Goal: Task Accomplishment & Management: Manage account settings

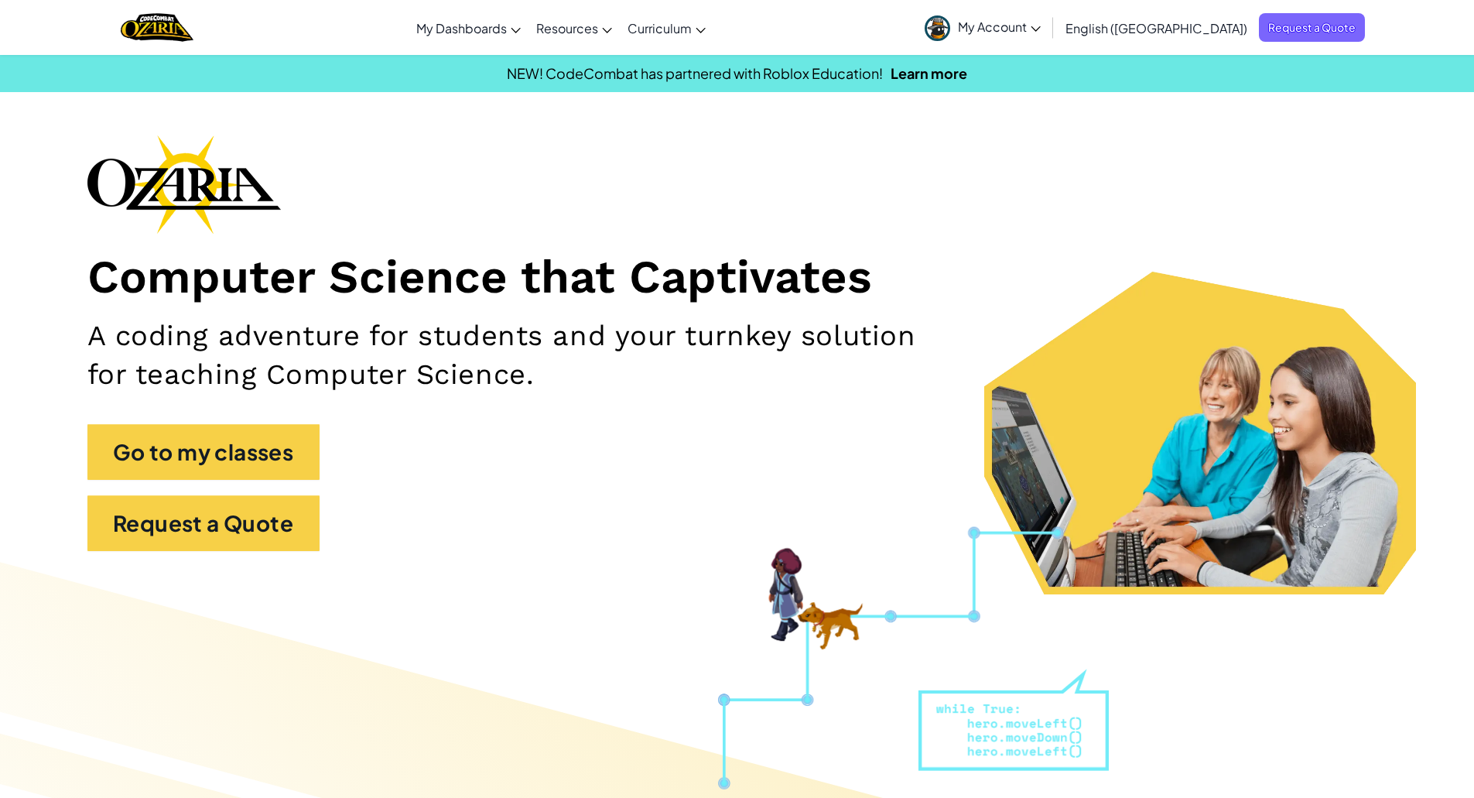
scroll to position [137, 0]
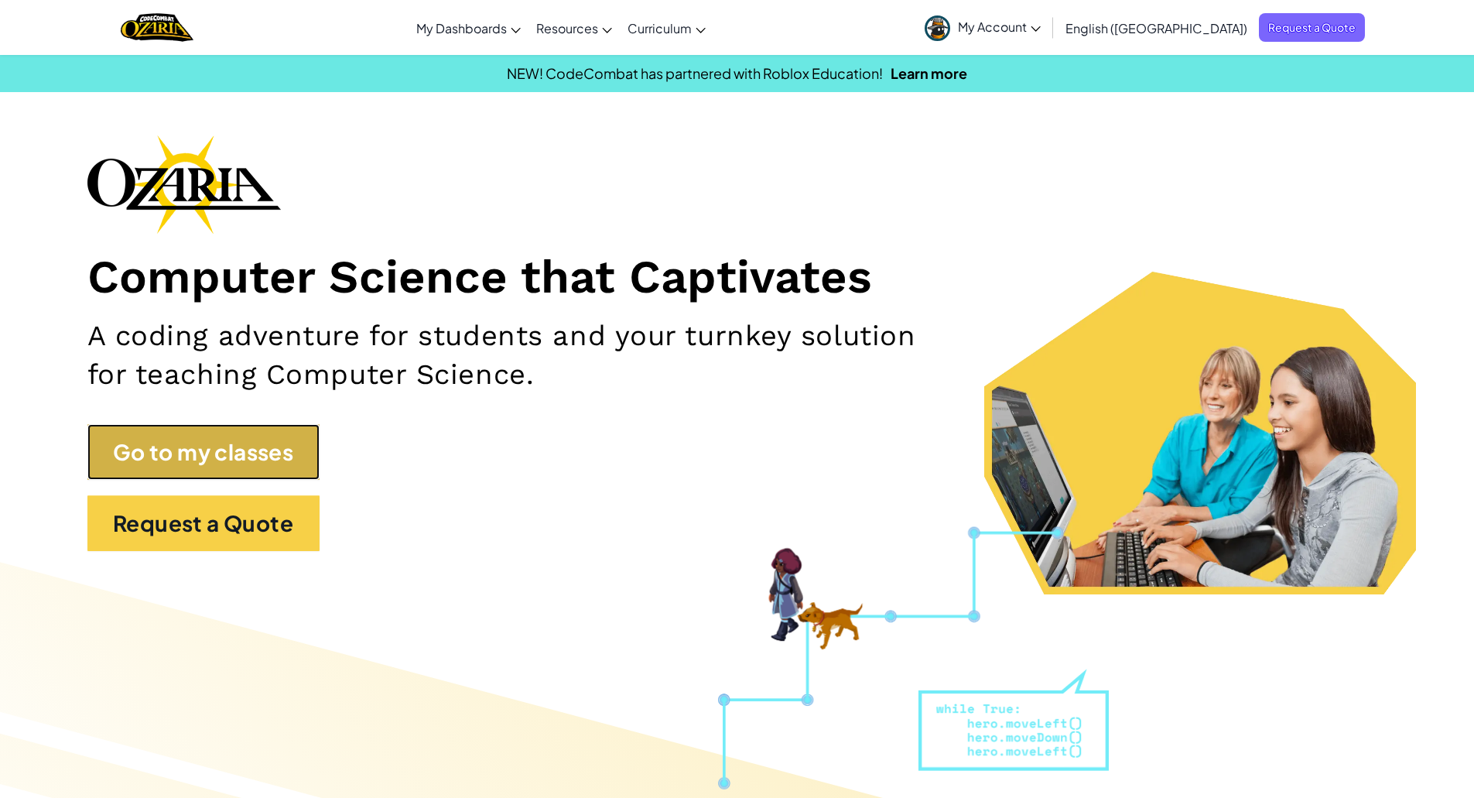
click at [249, 446] on link "Go to my classes" at bounding box center [203, 452] width 232 height 56
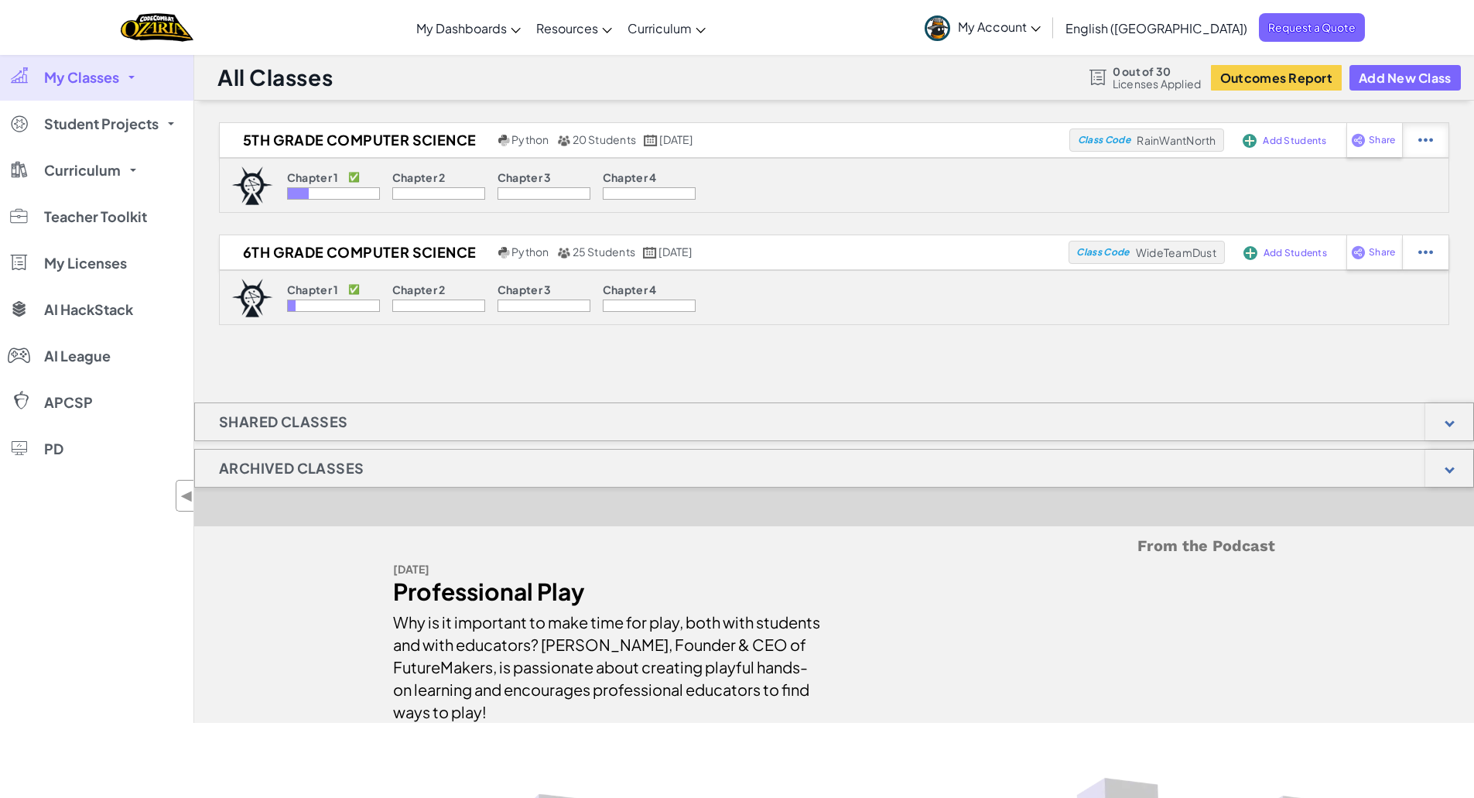
click at [1423, 138] on img at bounding box center [1426, 140] width 15 height 14
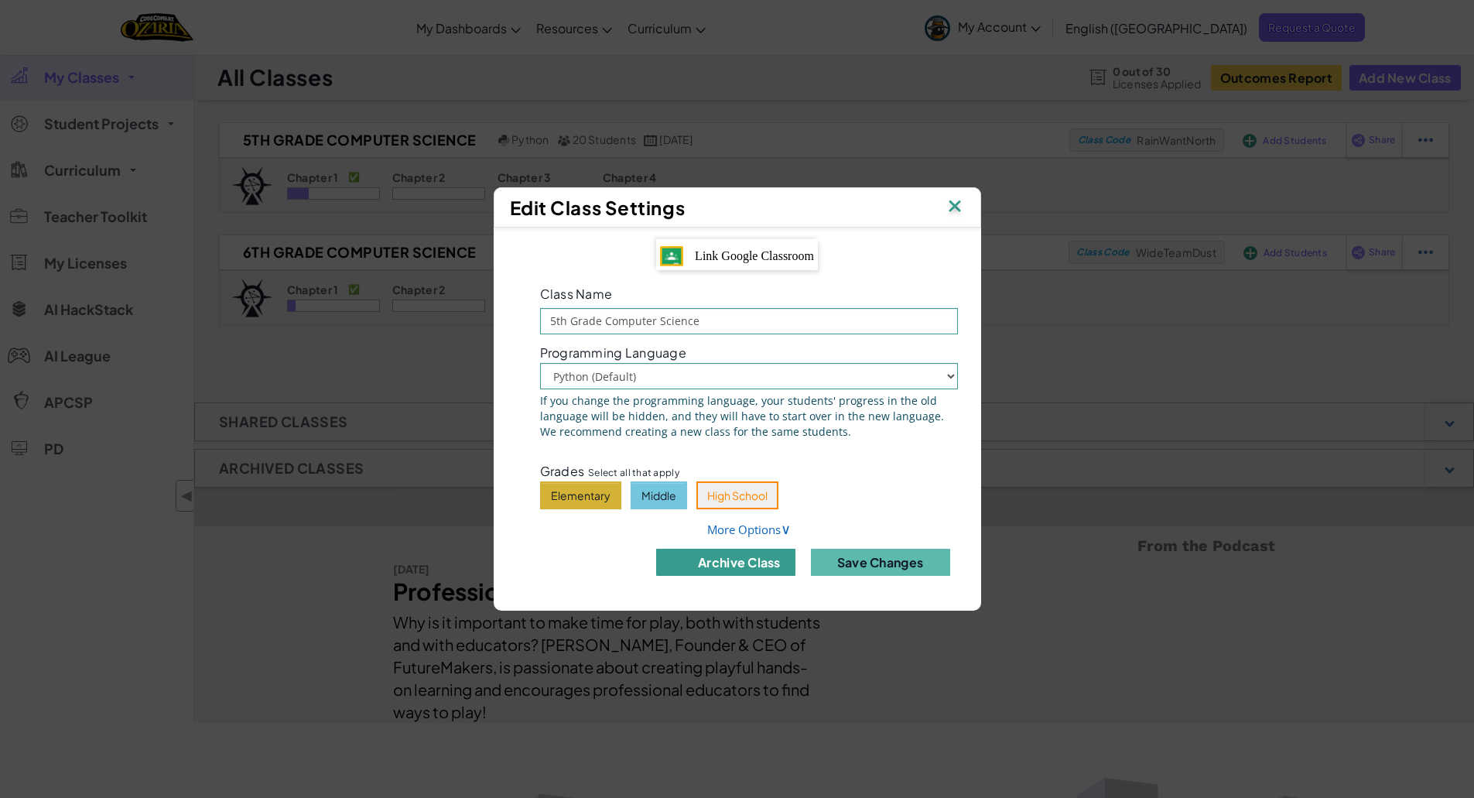
click at [752, 562] on button "archive class" at bounding box center [725, 562] width 139 height 27
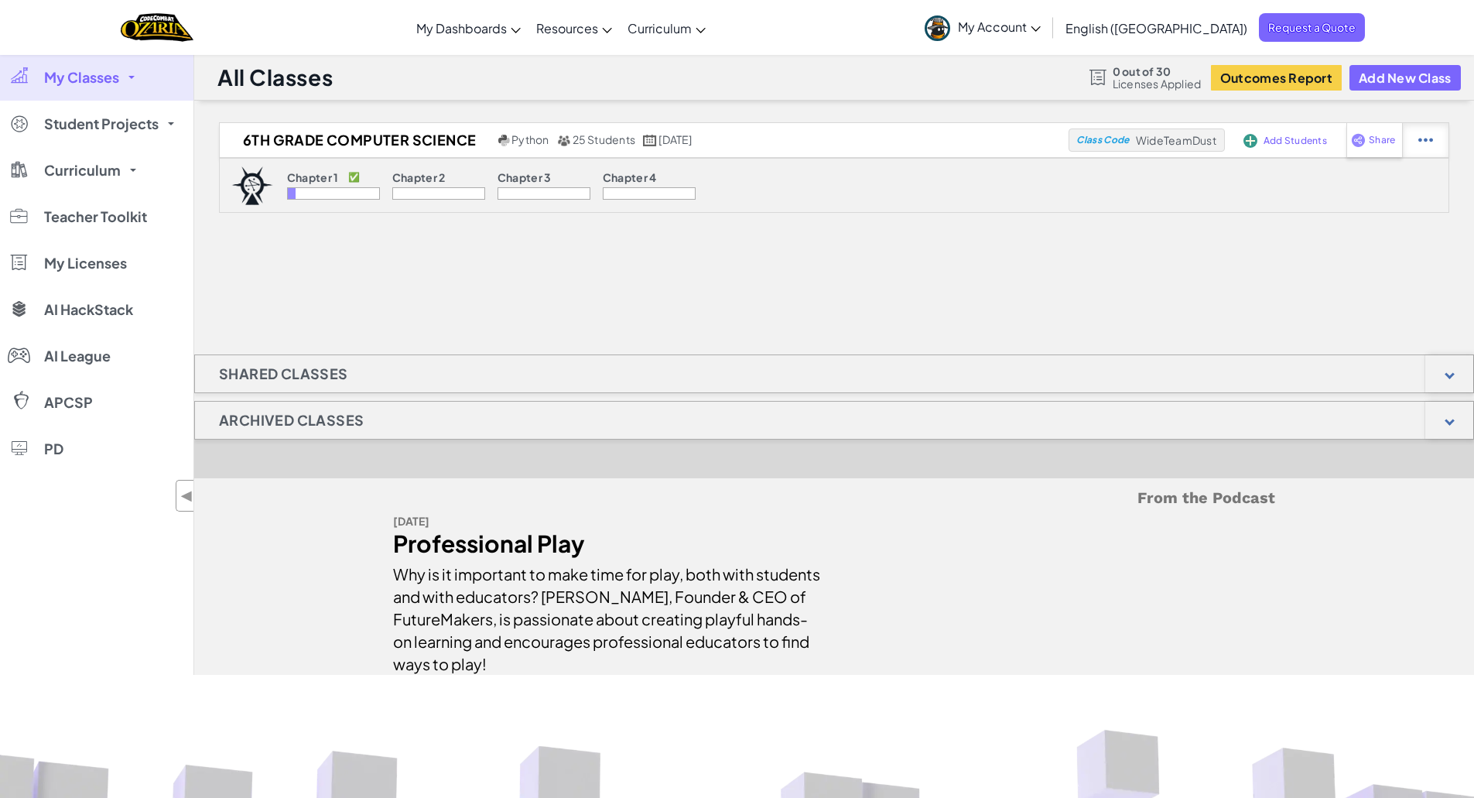
click at [1418, 152] on div at bounding box center [1425, 140] width 46 height 34
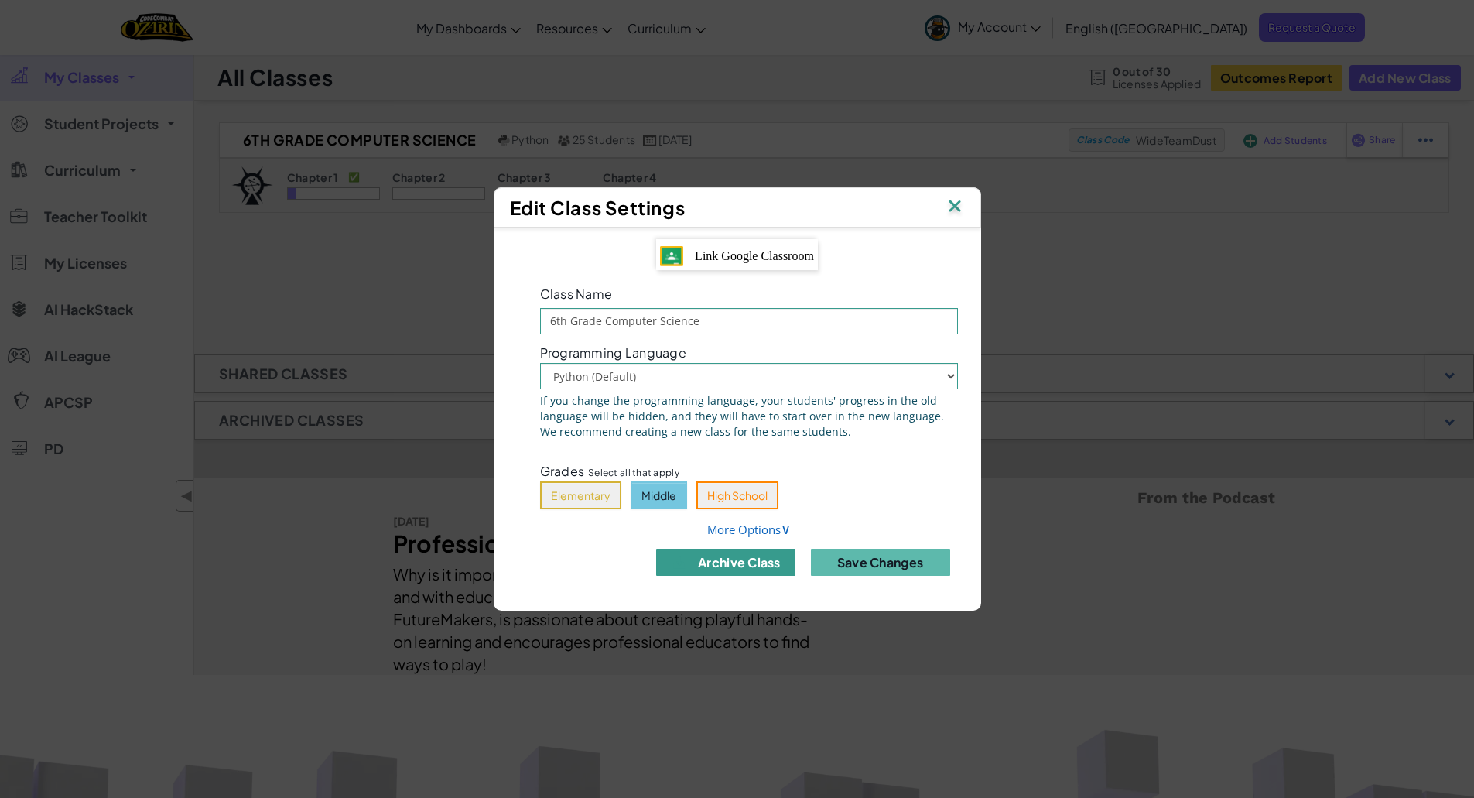
click at [733, 564] on button "archive class" at bounding box center [725, 562] width 139 height 27
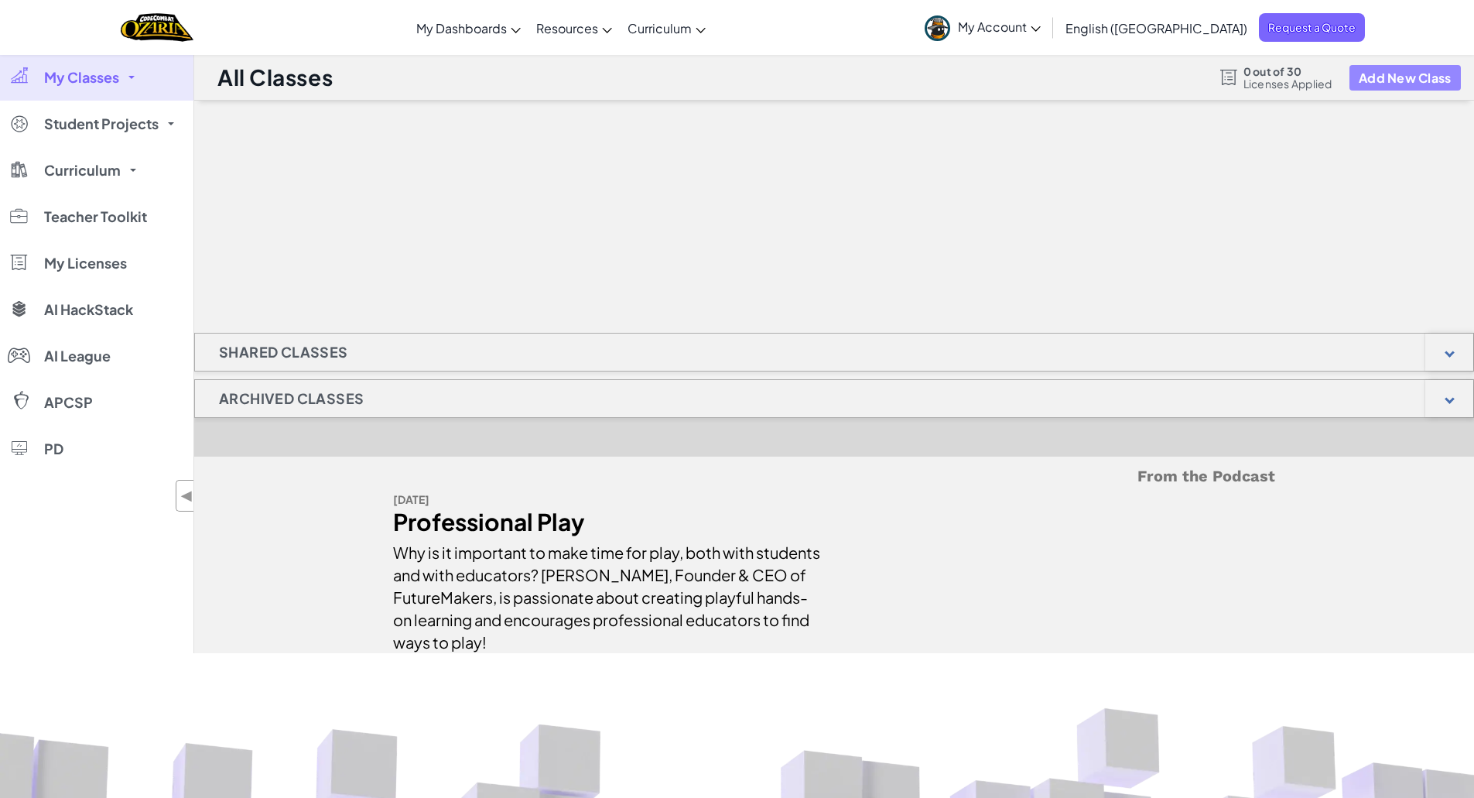
click at [1418, 73] on button "Add New Class" at bounding box center [1405, 78] width 111 height 26
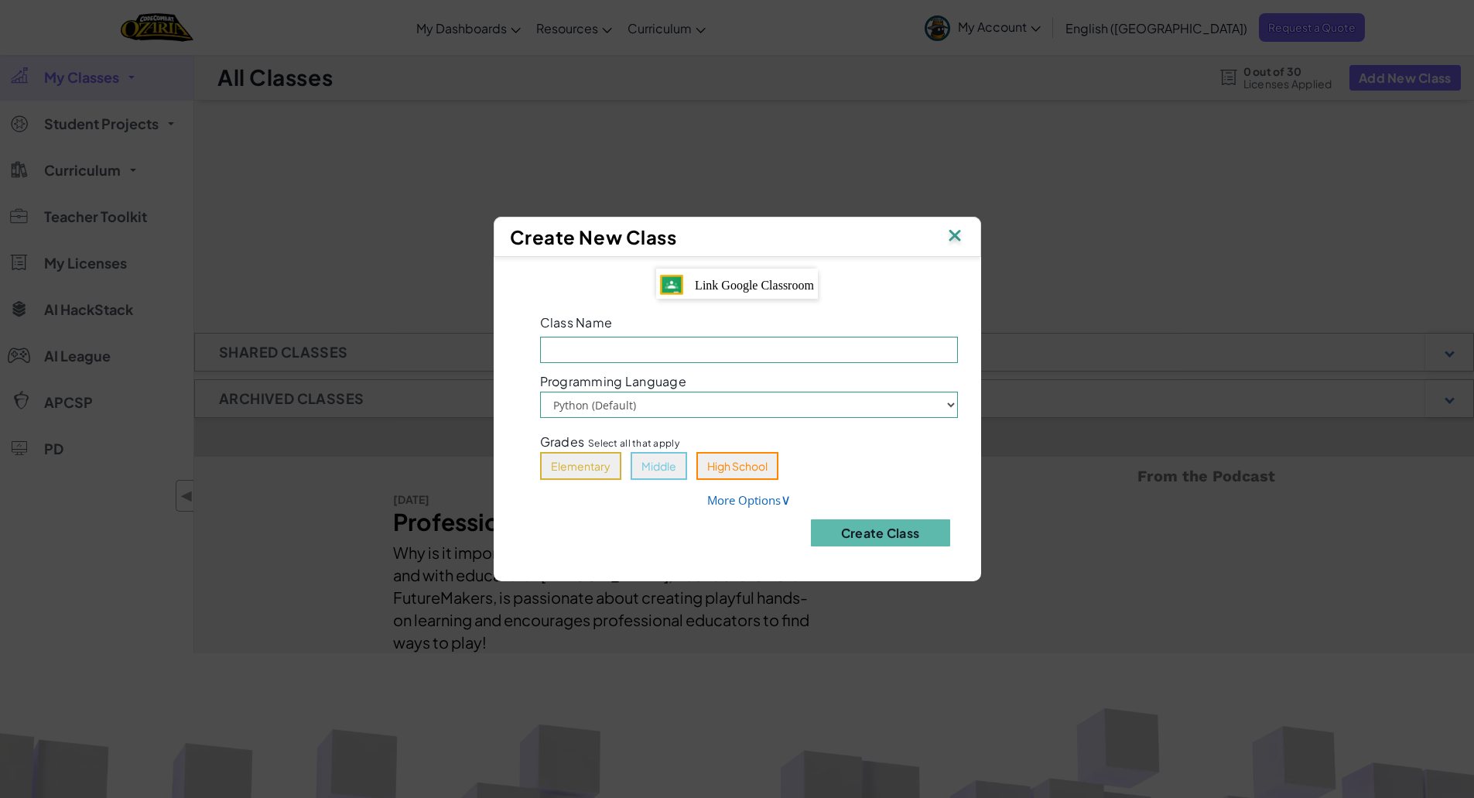
click at [758, 288] on span "Link Google Classroom" at bounding box center [754, 285] width 119 height 13
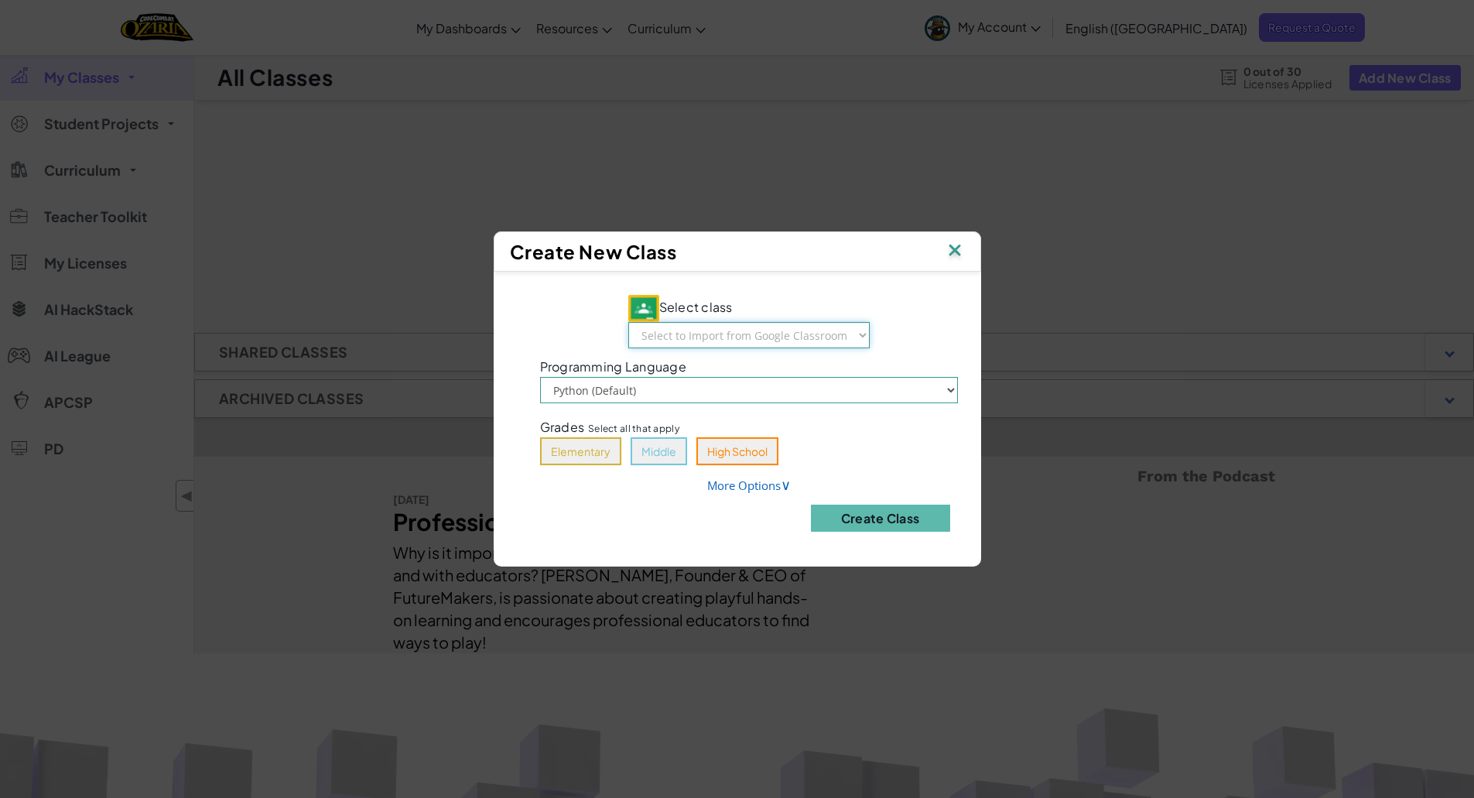
click at [794, 328] on select "Select to Import from Google Classroom 8th Grade Coyote Time 6th Grade Coyote T…" at bounding box center [748, 335] width 241 height 26
select select "795677098316"
click at [629, 322] on select "Select to Import from Google Classroom 8th Grade Coyote Time 6th Grade Coyote T…" at bounding box center [748, 335] width 241 height 26
click at [651, 445] on button "Middle" at bounding box center [659, 451] width 57 height 28
click at [891, 522] on button "Create Class" at bounding box center [880, 518] width 139 height 27
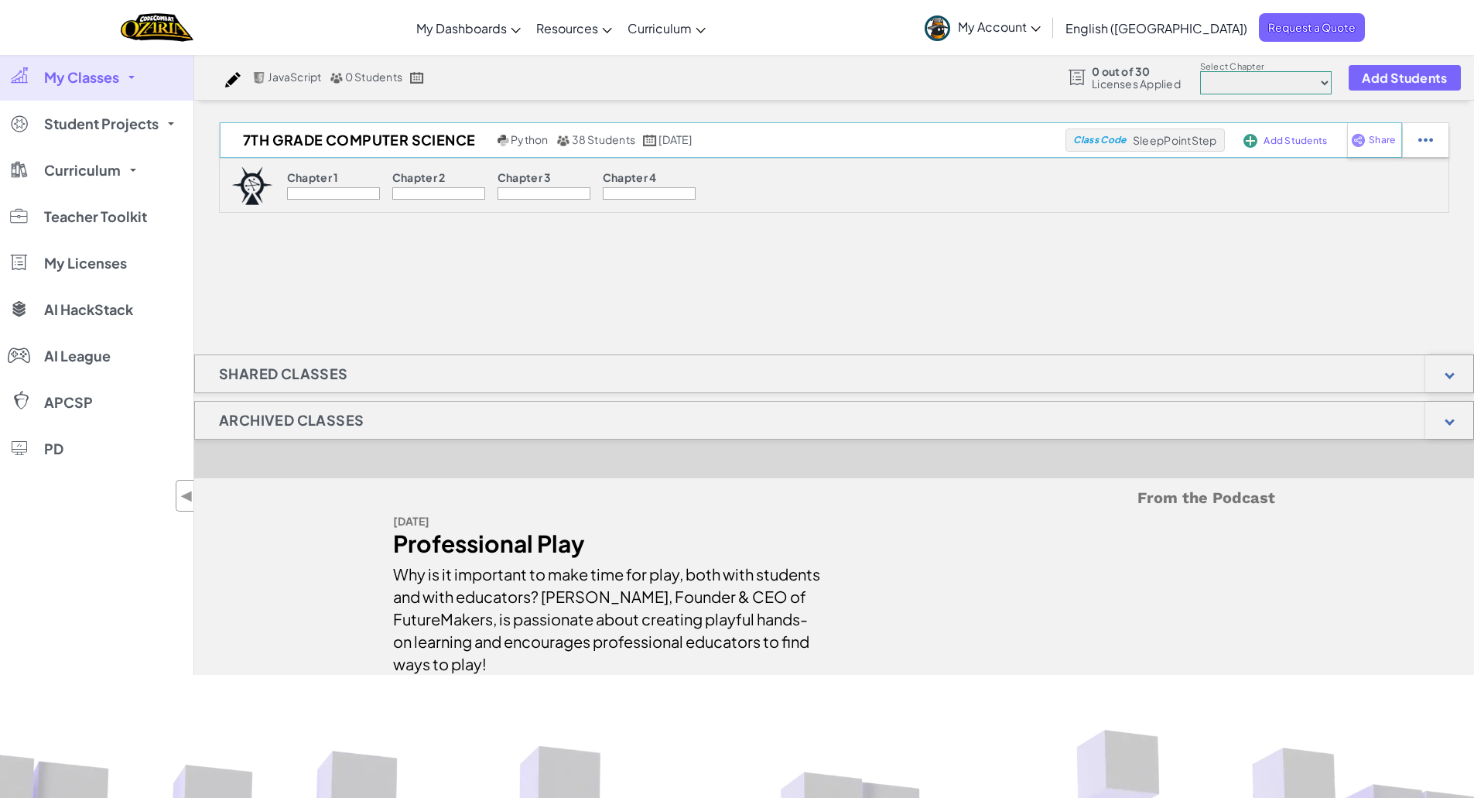
click at [1254, 139] on img at bounding box center [1251, 141] width 14 height 14
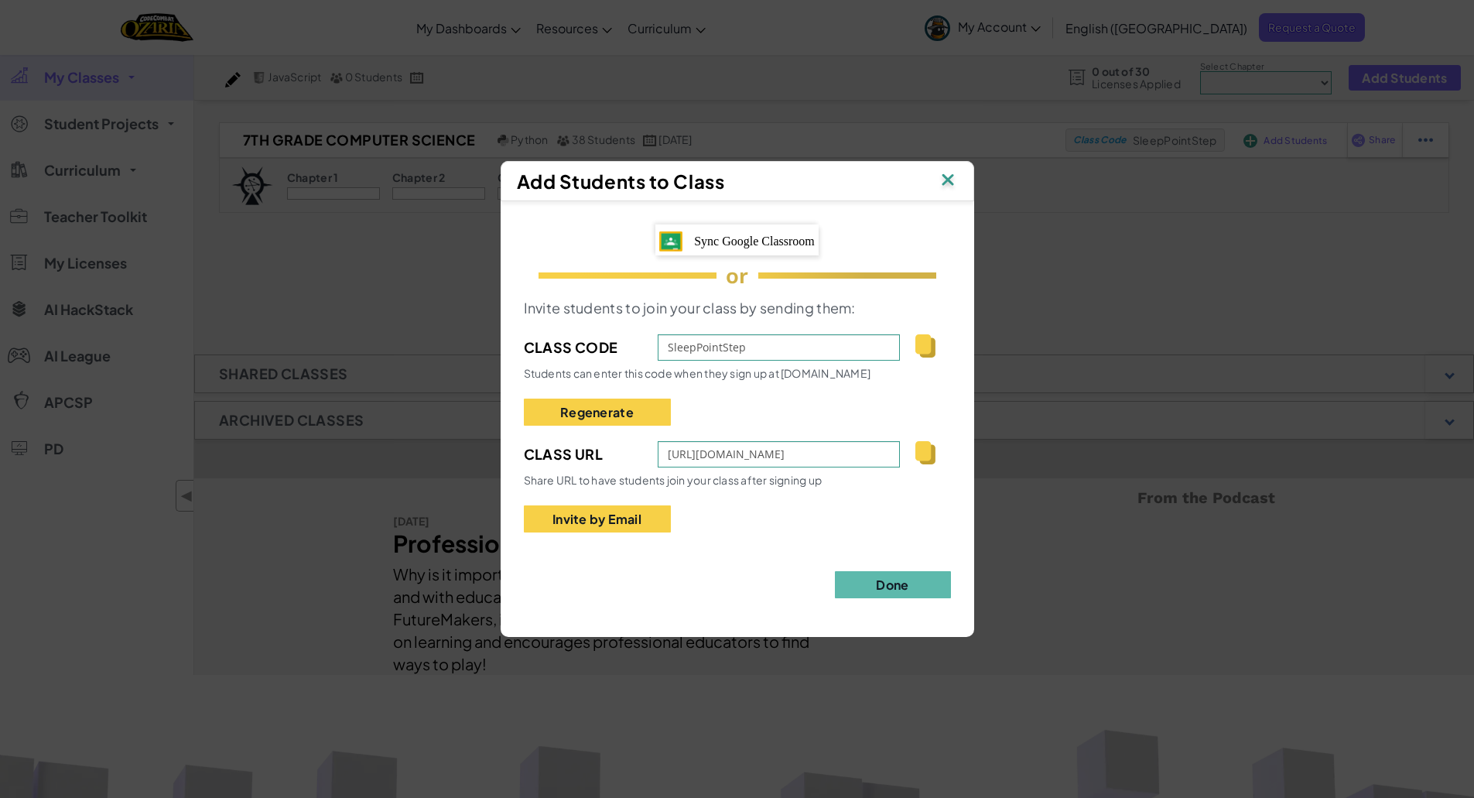
click at [721, 241] on span "Sync Google Classroom" at bounding box center [754, 241] width 121 height 13
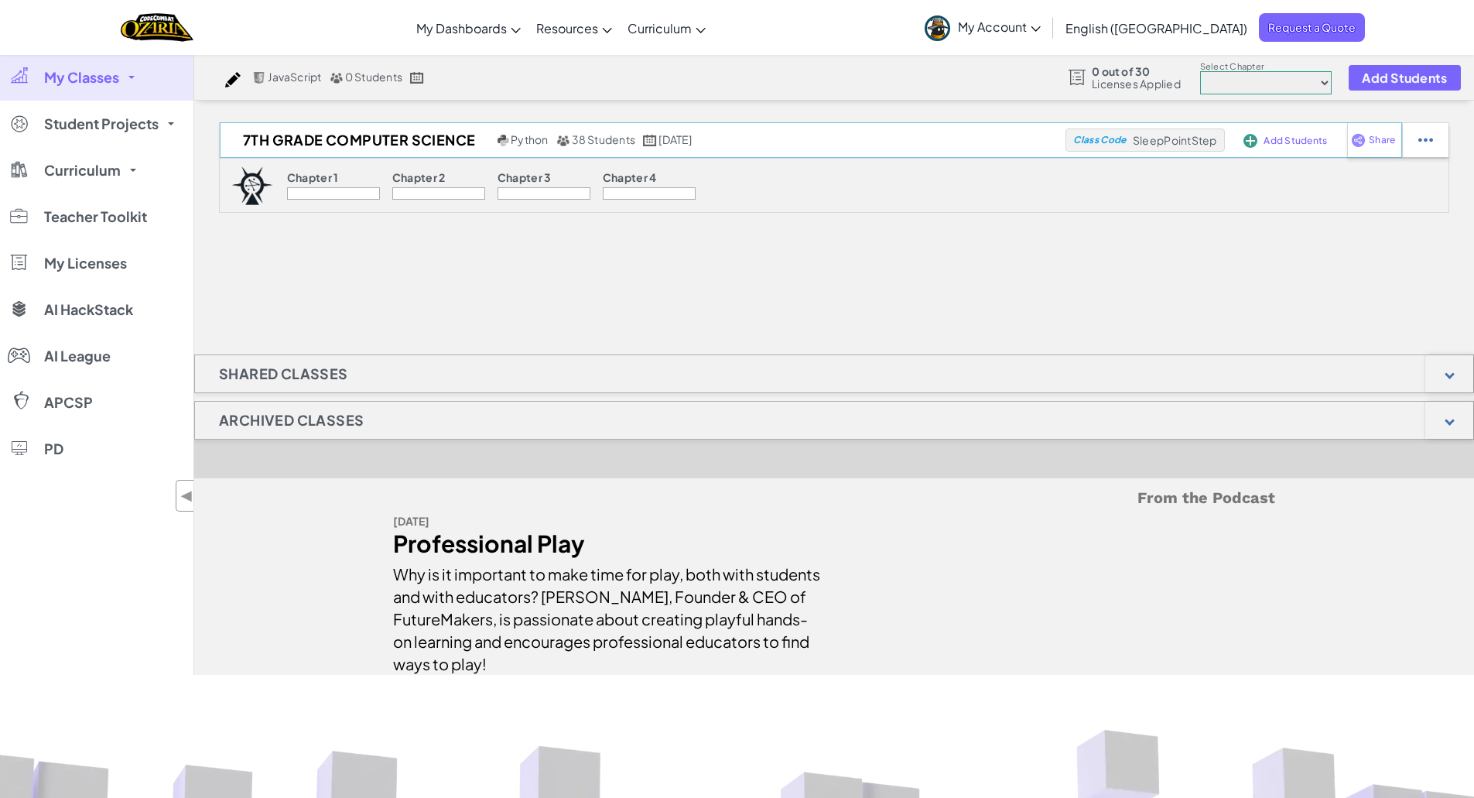
click at [1256, 143] on img at bounding box center [1251, 141] width 14 height 14
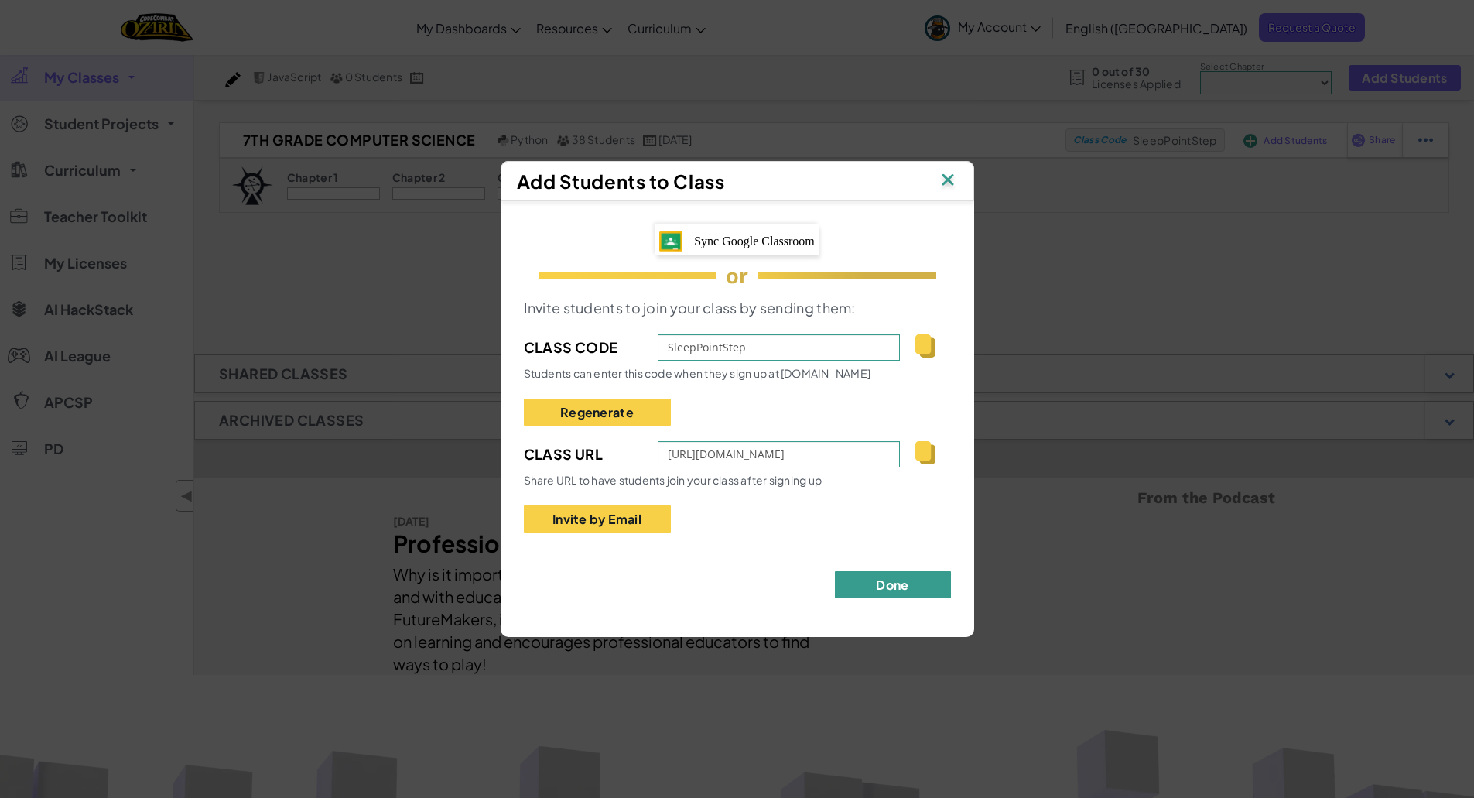
click at [868, 591] on button "Done" at bounding box center [893, 584] width 116 height 27
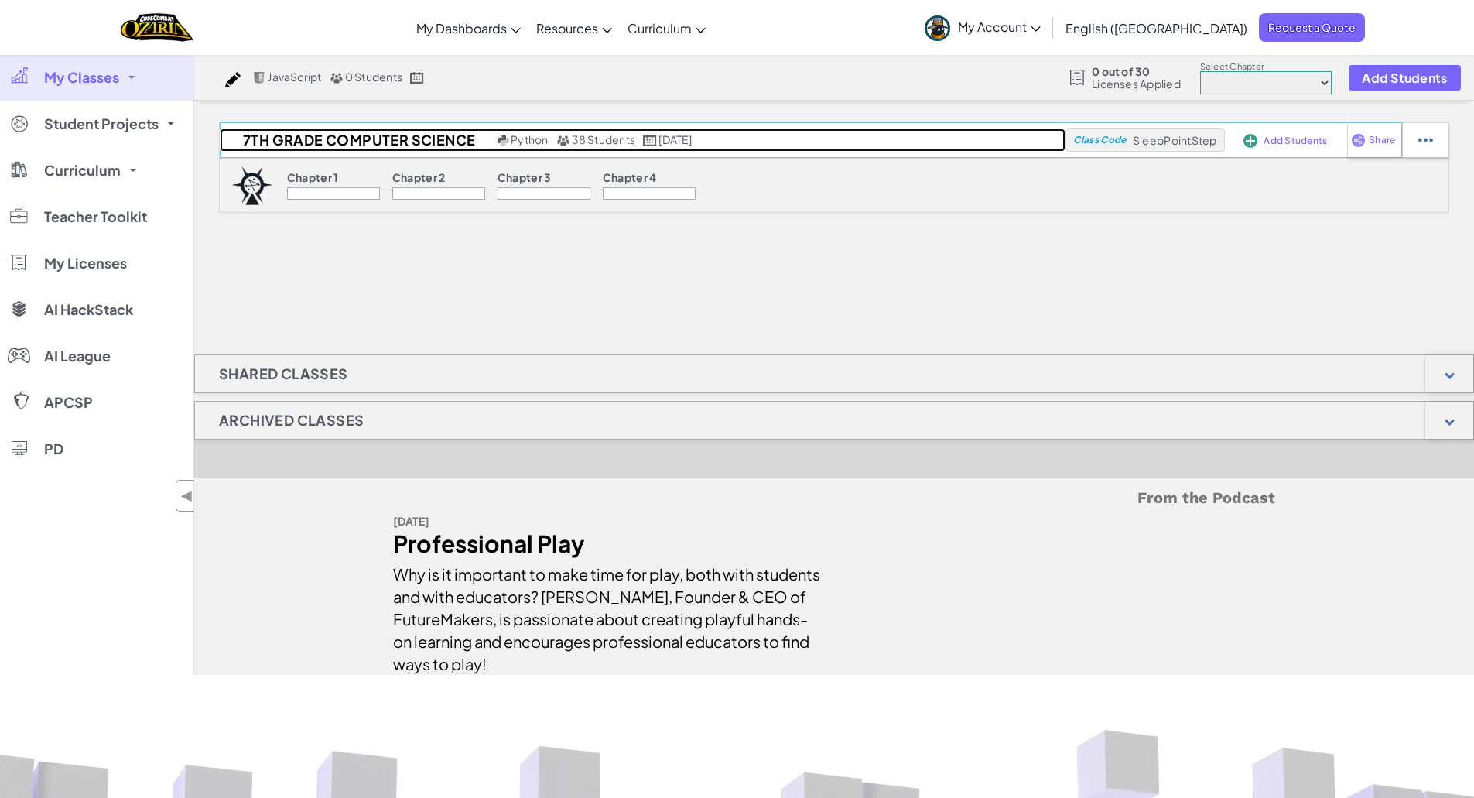
click at [588, 135] on span "38 Students" at bounding box center [604, 139] width 64 height 14
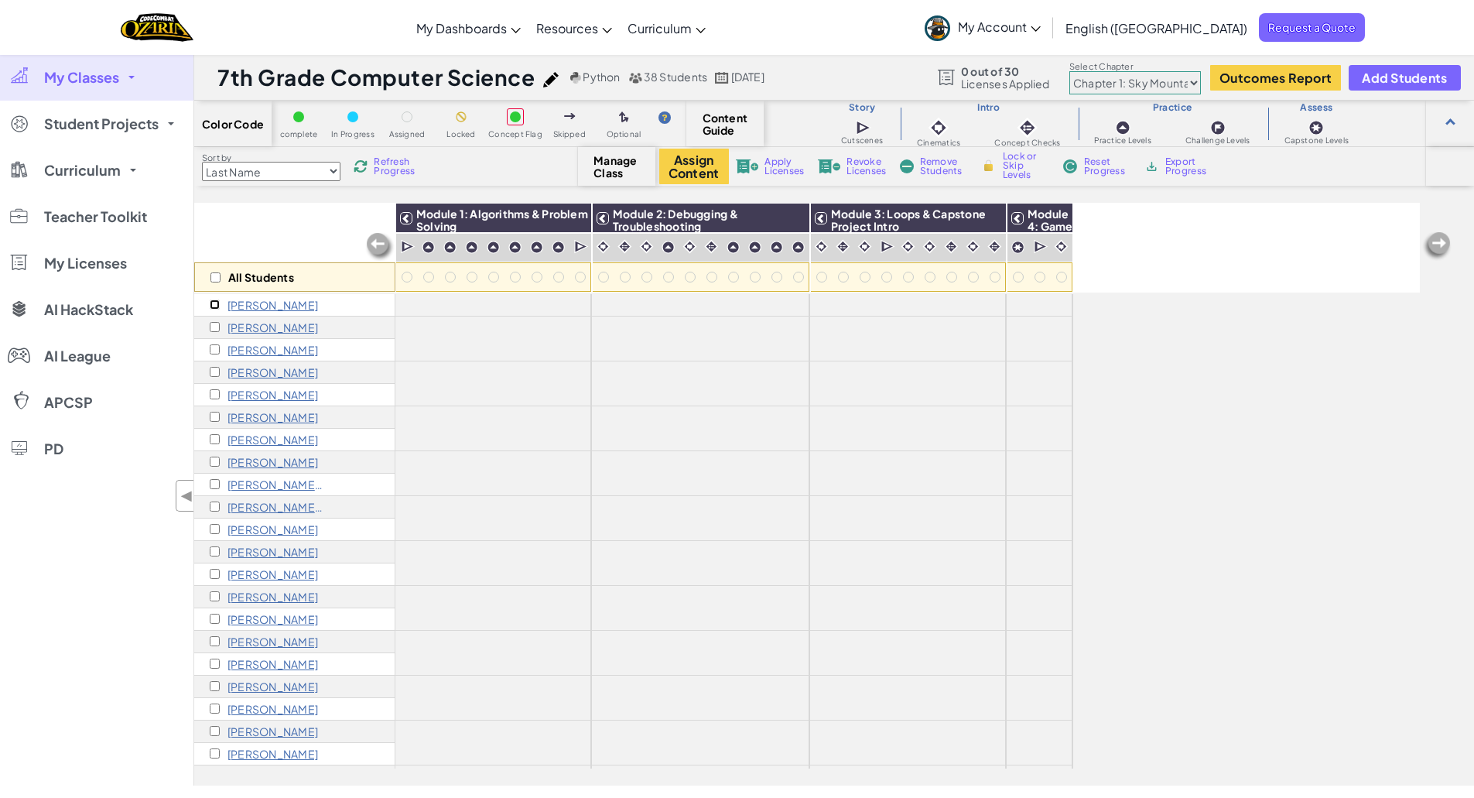
click at [213, 304] on input "checkbox" at bounding box center [215, 305] width 10 height 10
checkbox input "true"
click at [214, 278] on input "checkbox" at bounding box center [216, 277] width 10 height 10
checkbox input "true"
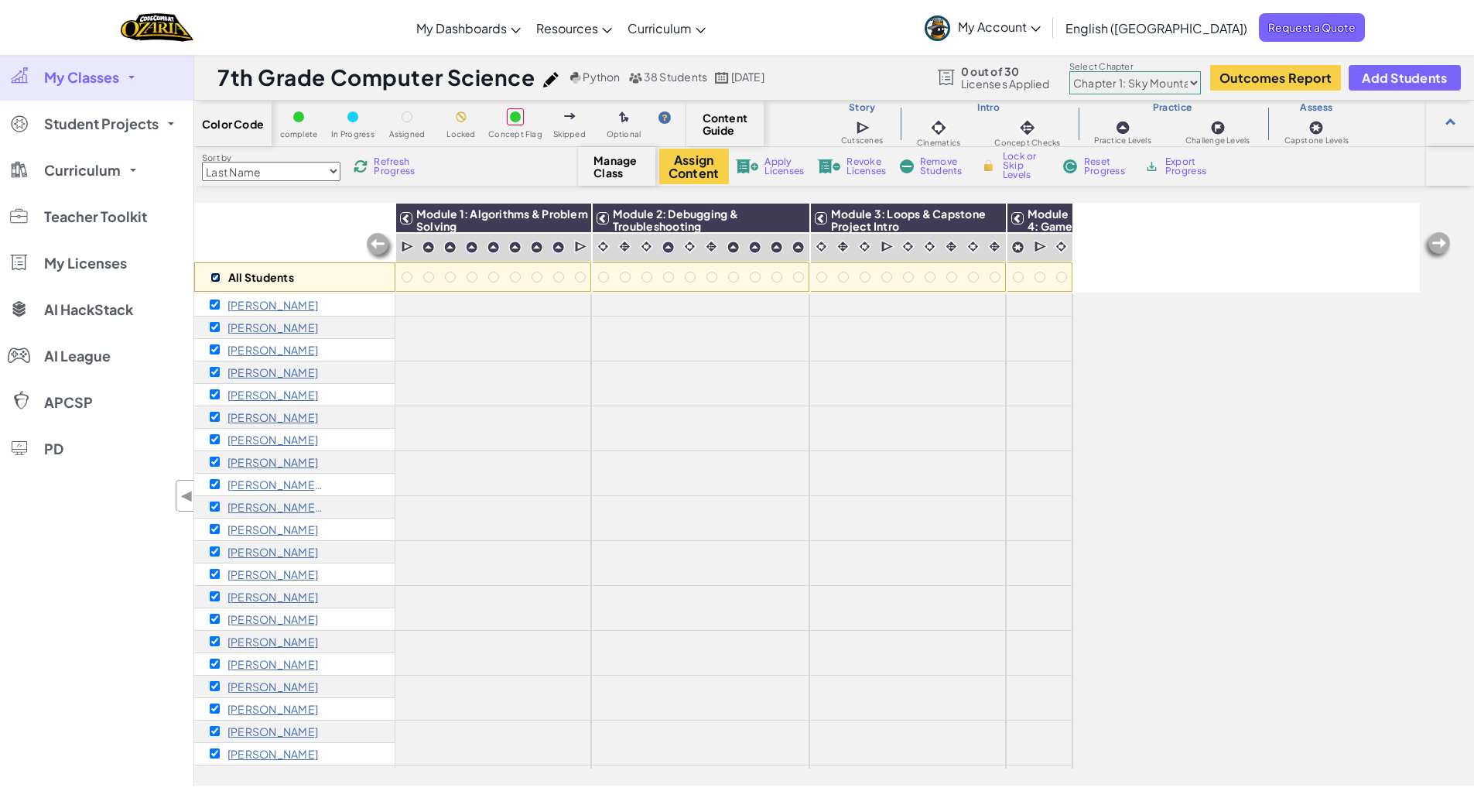
checkbox input "true"
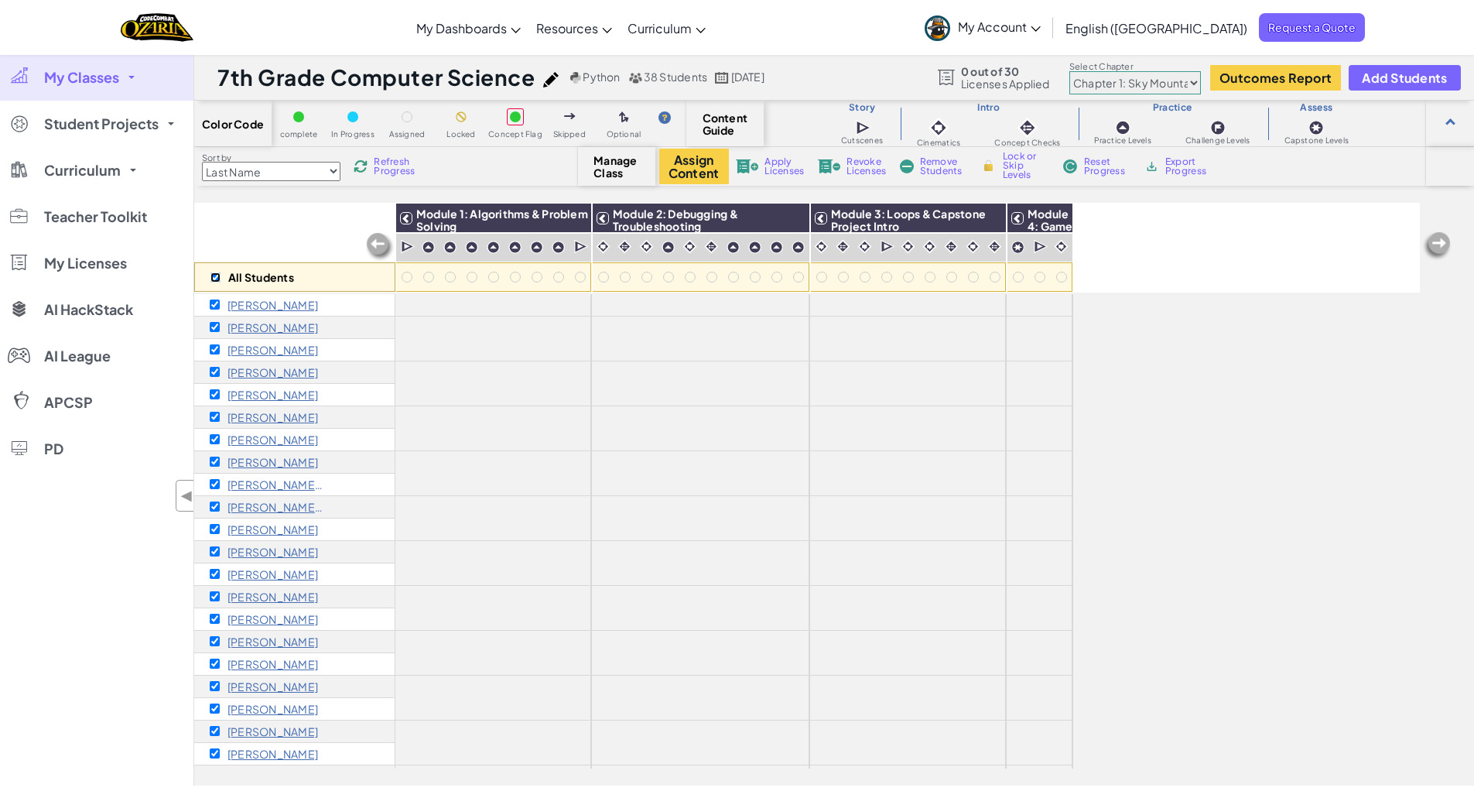
checkbox input "true"
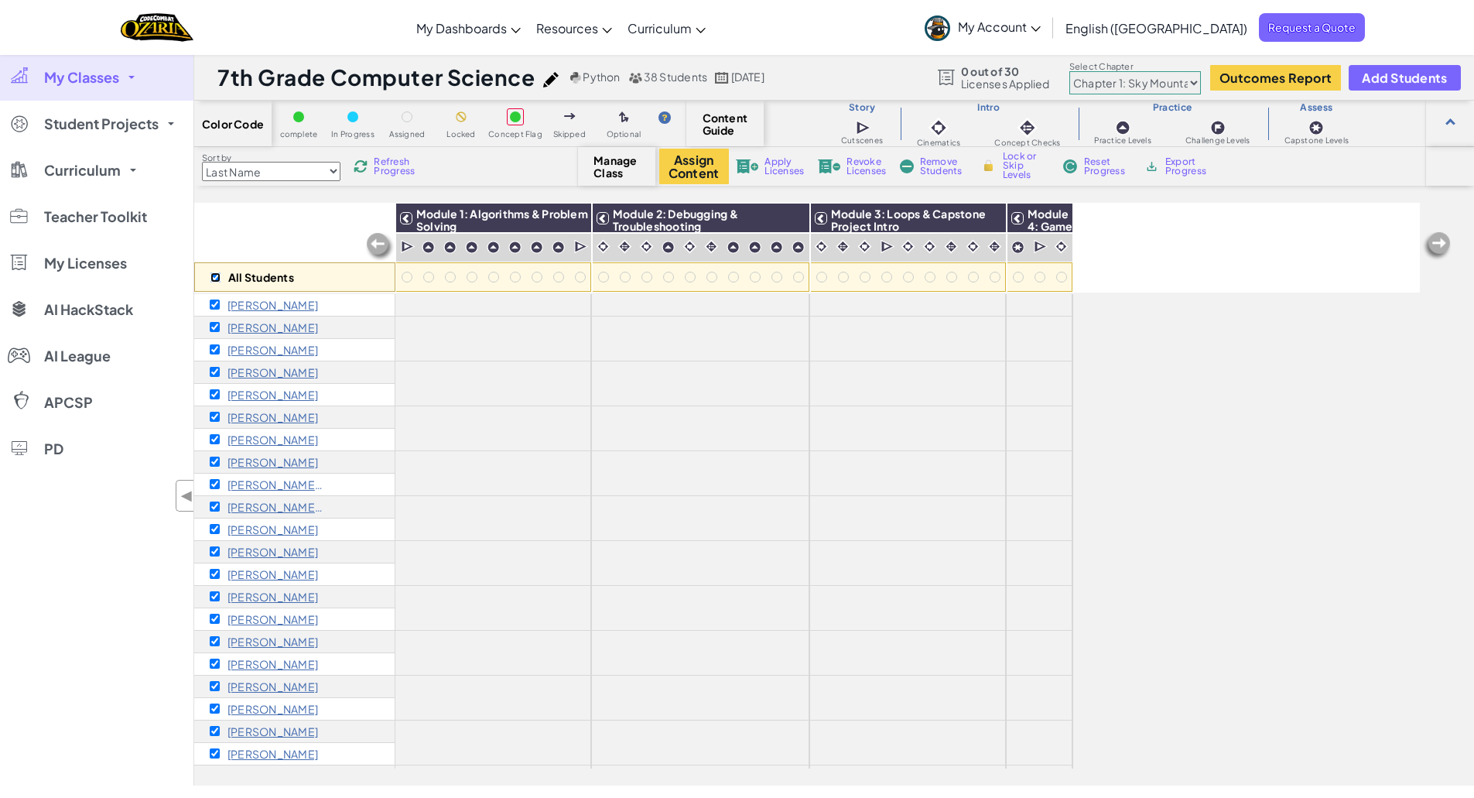
checkbox input "true"
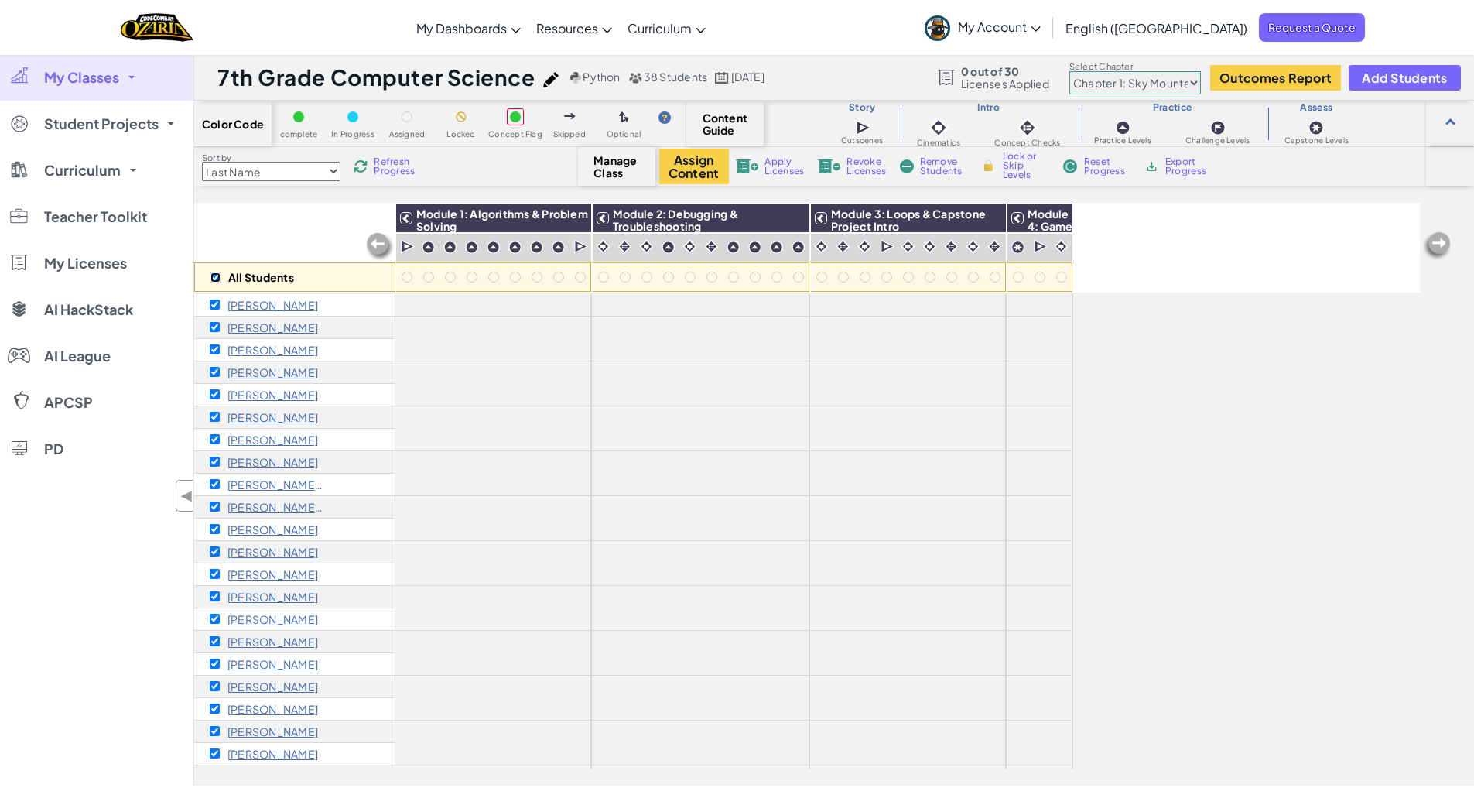
checkbox input "true"
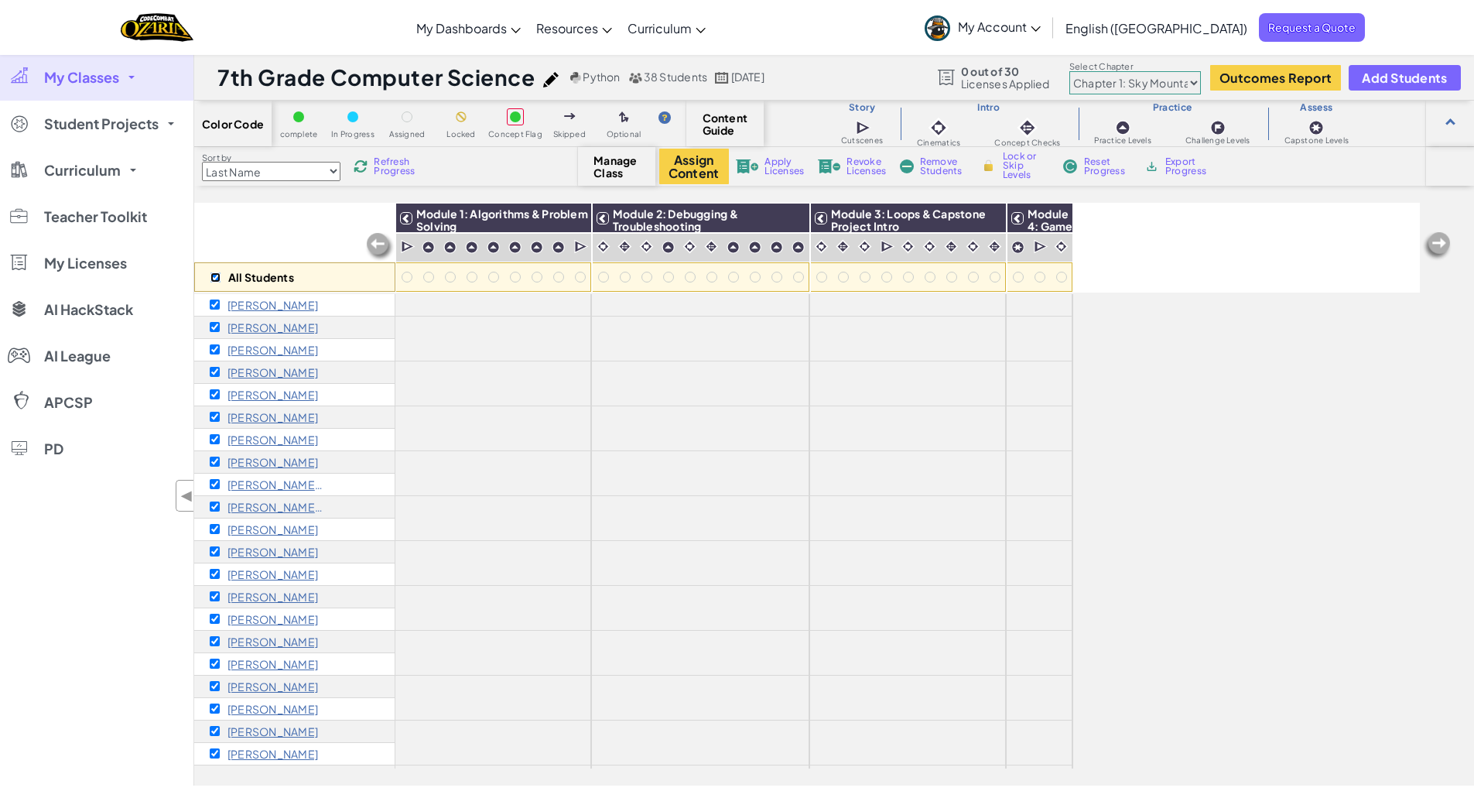
checkbox input "true"
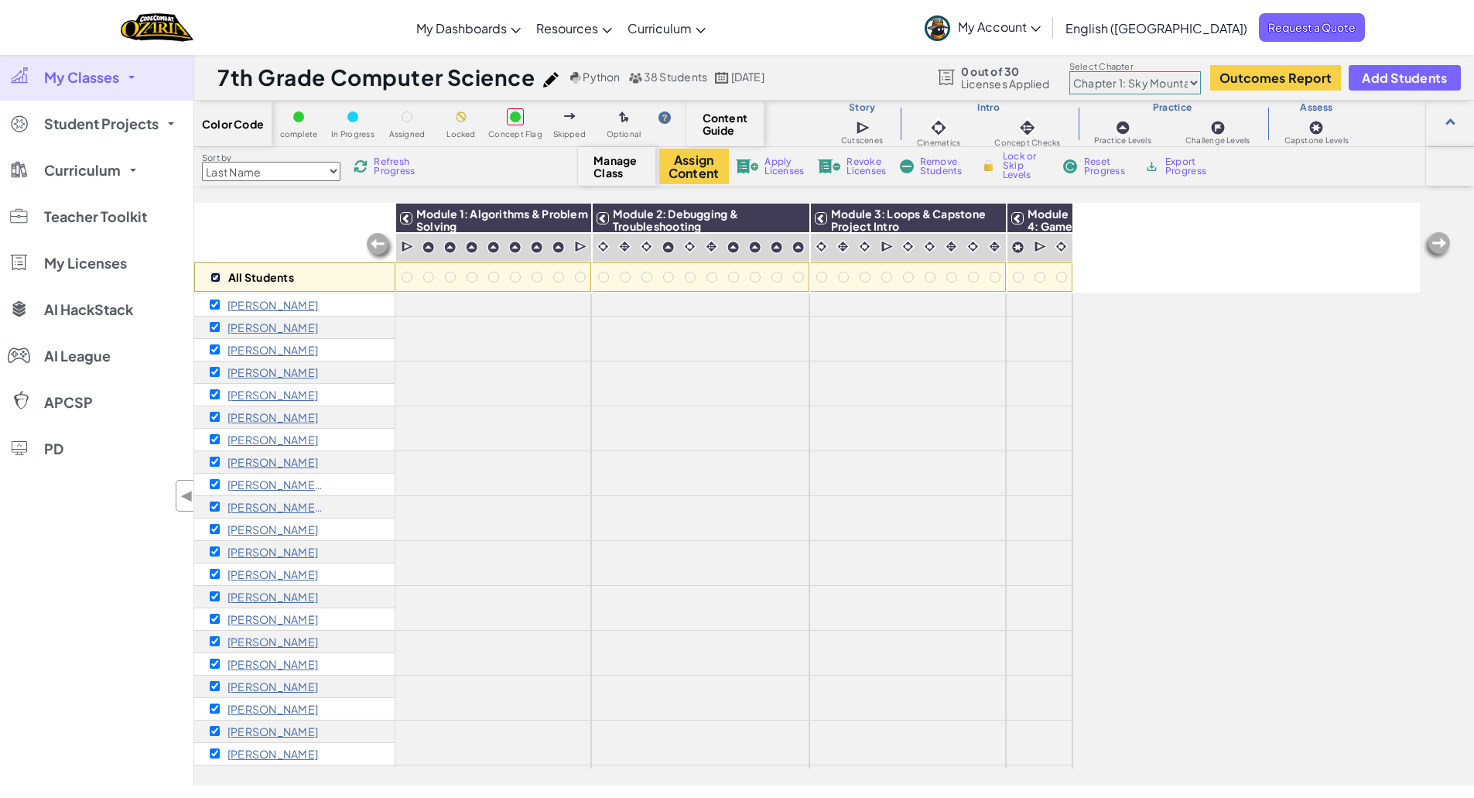
checkbox input "true"
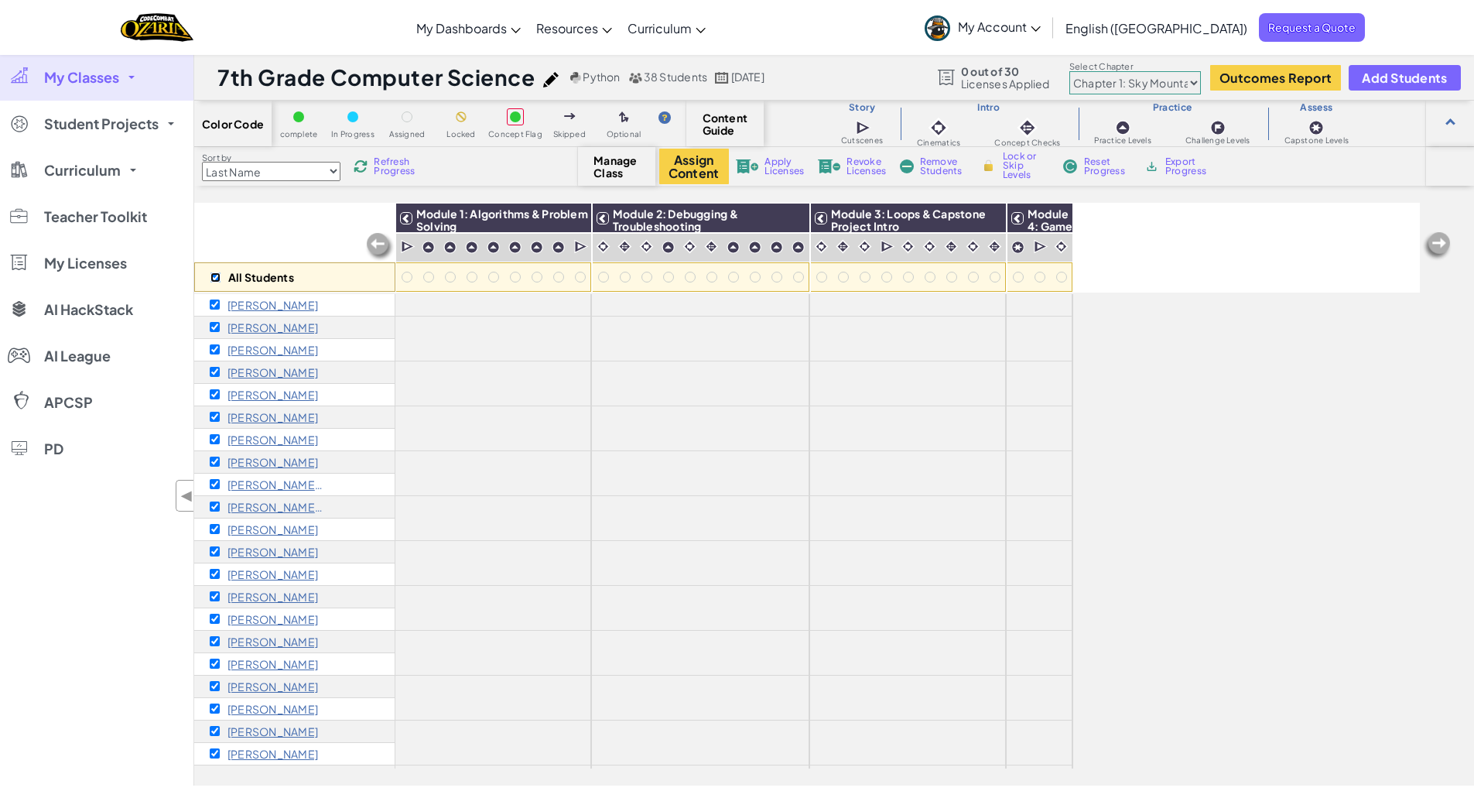
checkbox input "true"
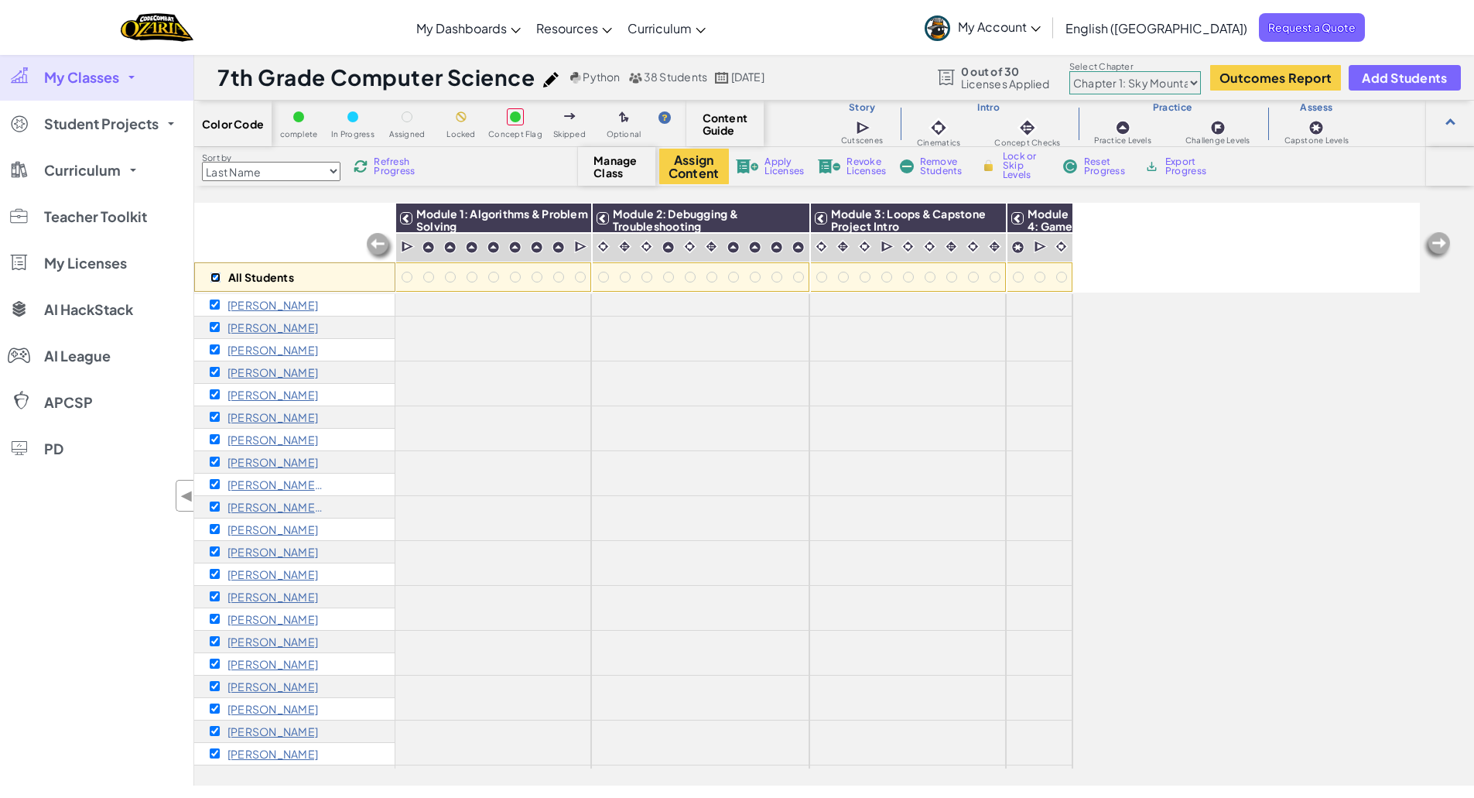
checkbox input "true"
click at [940, 170] on span "Remove Students" at bounding box center [943, 166] width 46 height 19
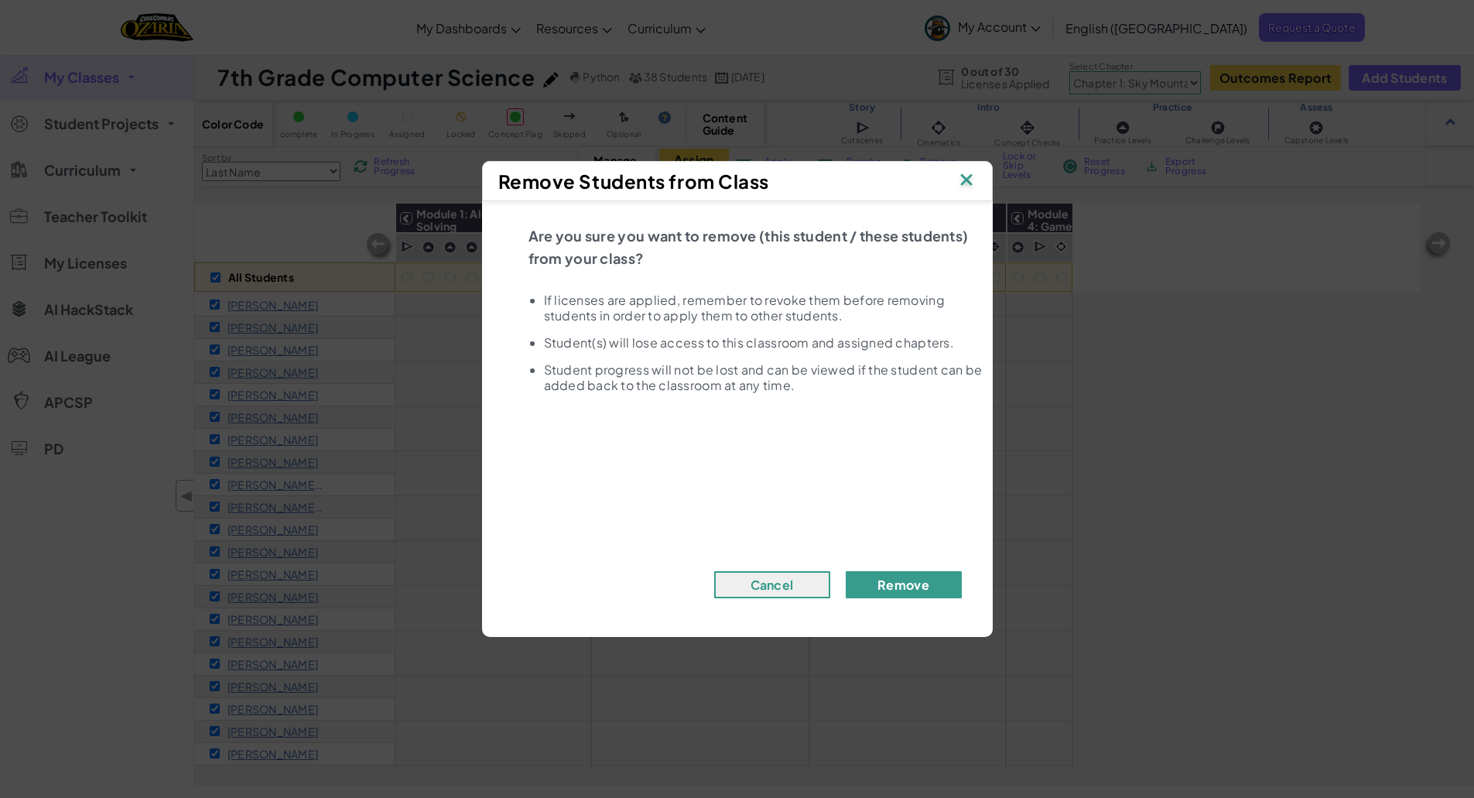
click at [928, 583] on button "Remove" at bounding box center [904, 584] width 116 height 27
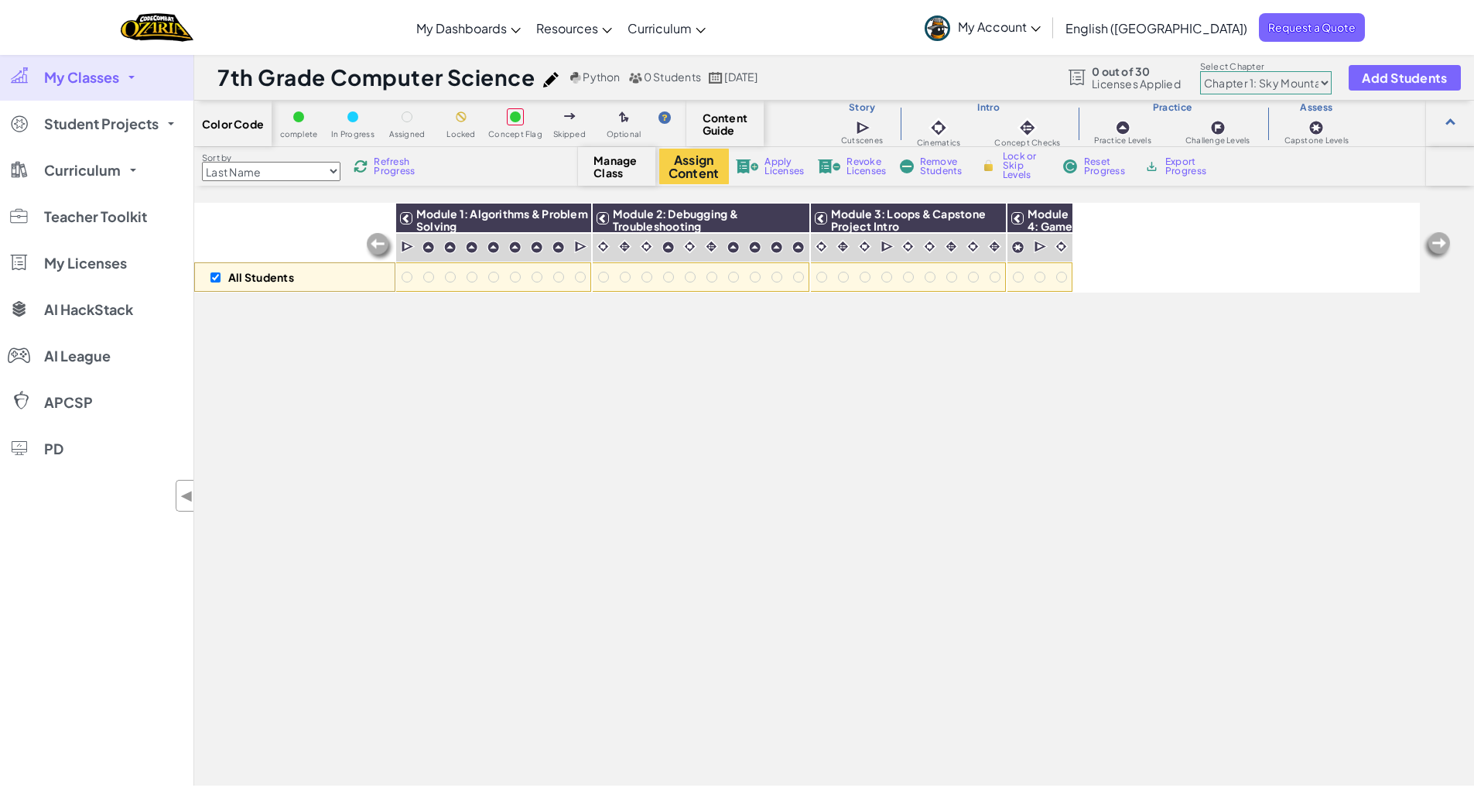
click at [1236, 271] on div "All Students Module 1: Algorithms & Problem Solving Module 2: Debugging & Troub…" at bounding box center [807, 248] width 1226 height 90
click at [1379, 74] on span "Add Students" at bounding box center [1404, 77] width 85 height 13
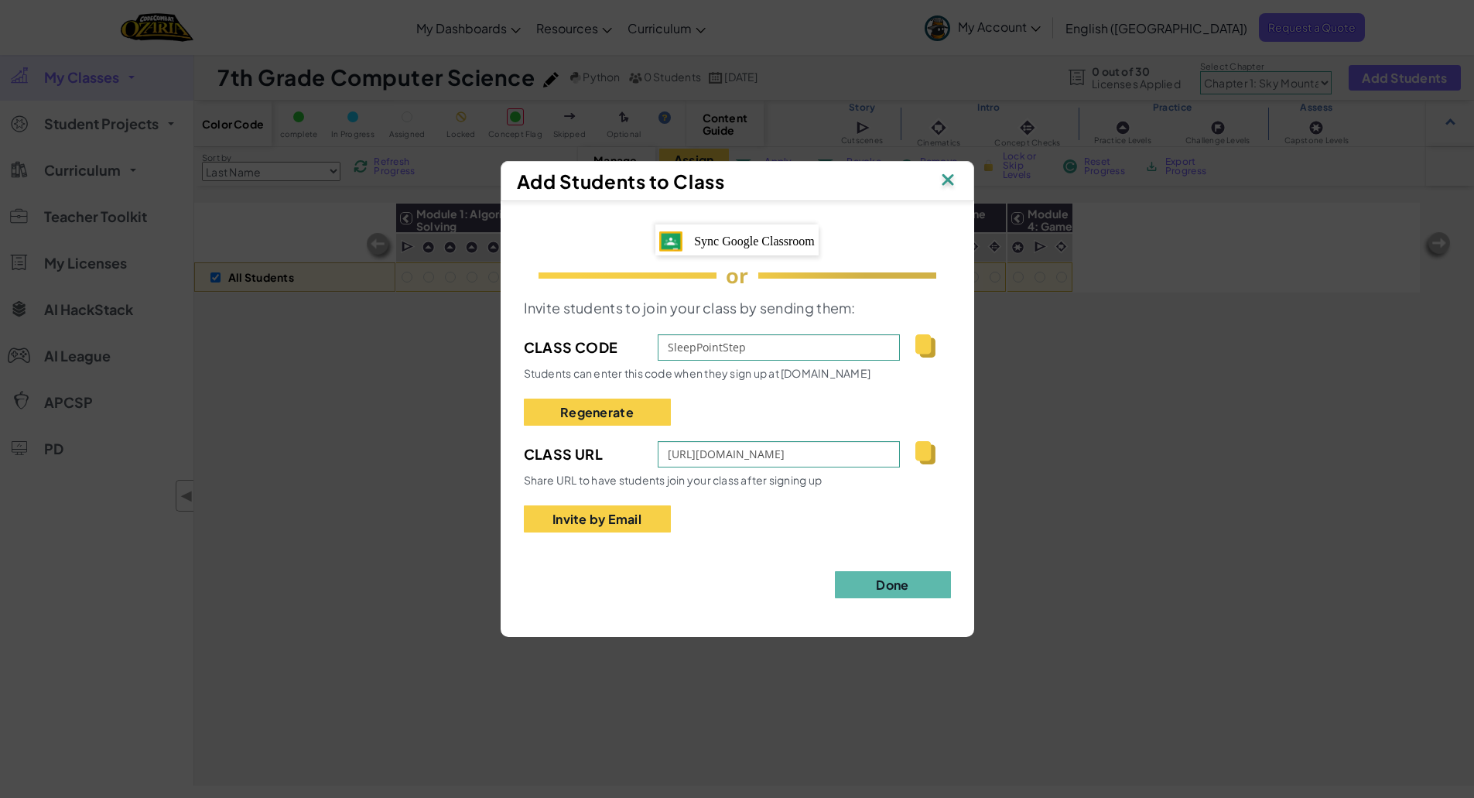
click at [740, 245] on span "Sync Google Classroom" at bounding box center [754, 241] width 121 height 13
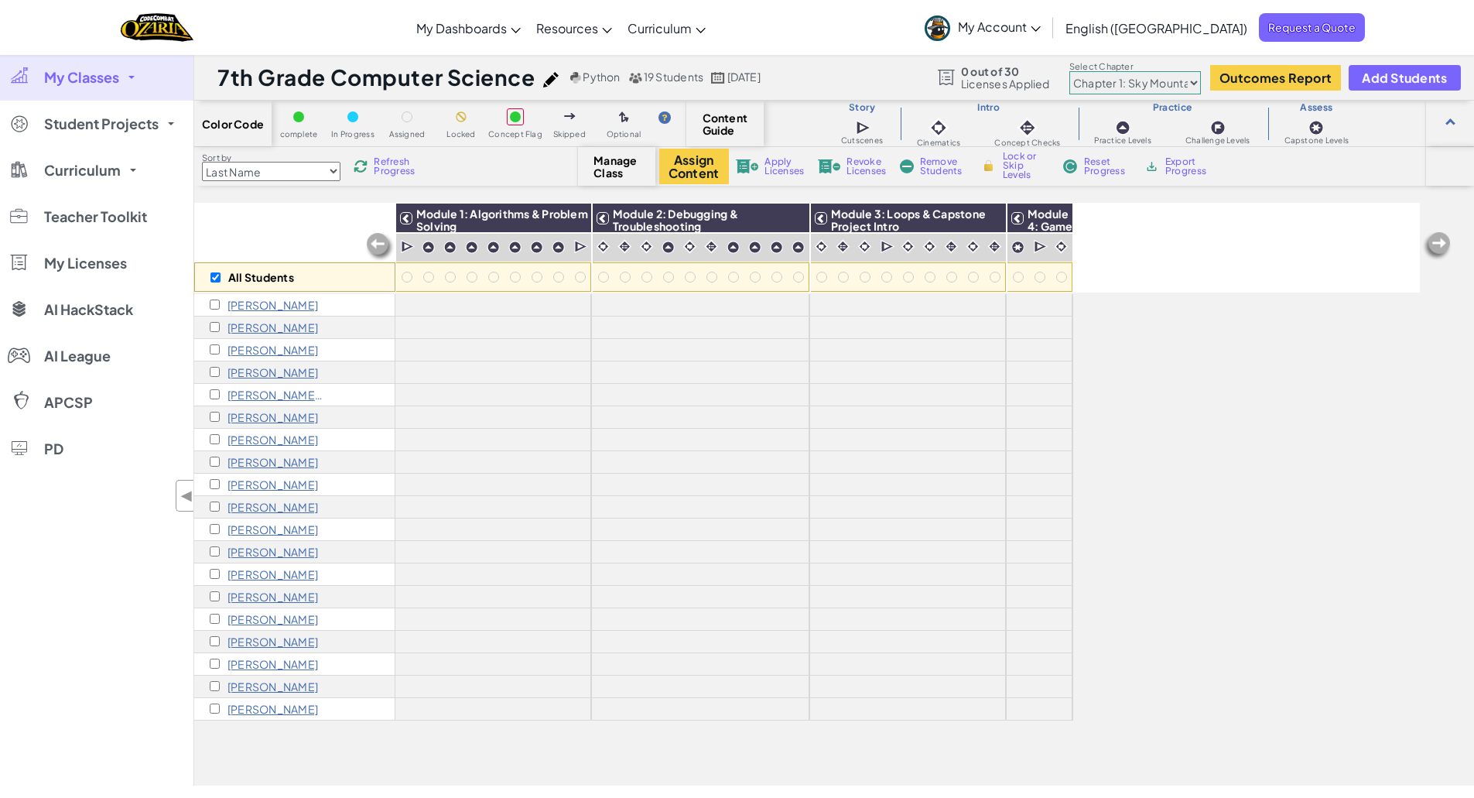
click at [774, 163] on span "Apply Licenses" at bounding box center [784, 166] width 39 height 19
click at [240, 245] on div "All Students" at bounding box center [294, 248] width 201 height 90
click at [212, 280] on input "checkbox" at bounding box center [216, 277] width 10 height 10
click at [214, 280] on input "checkbox" at bounding box center [216, 277] width 10 height 10
checkbox input "true"
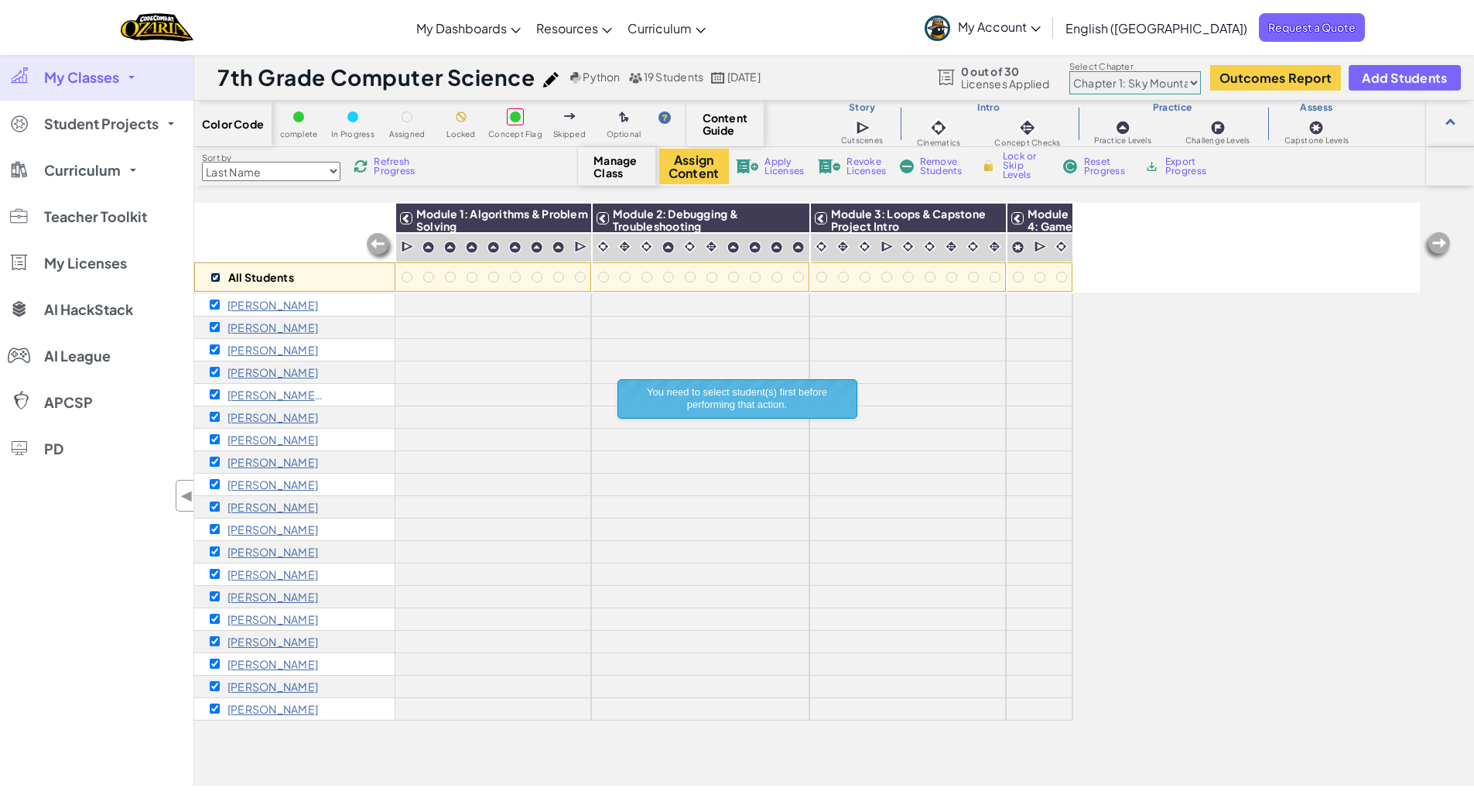
checkbox input "true"
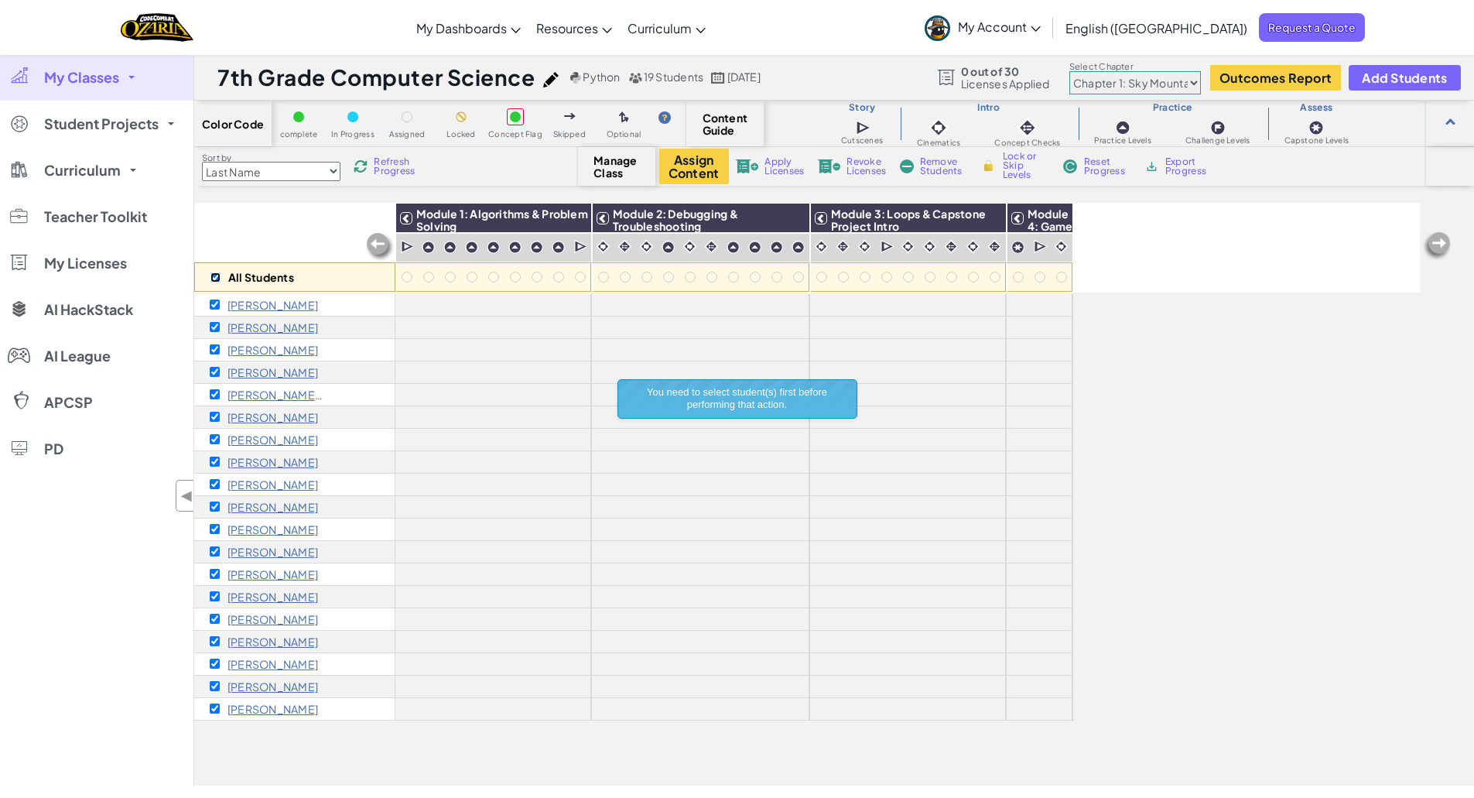
checkbox input "true"
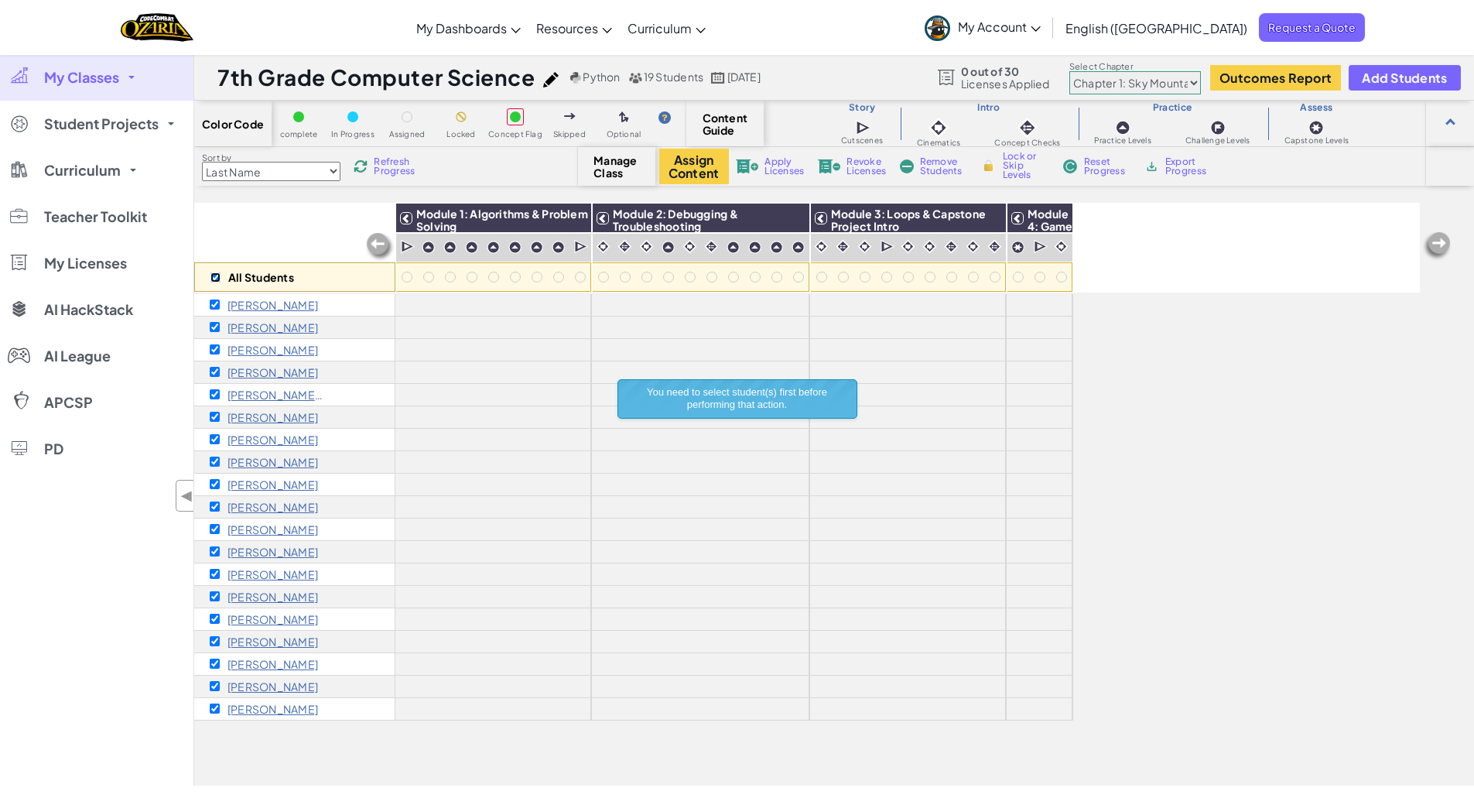
checkbox input "true"
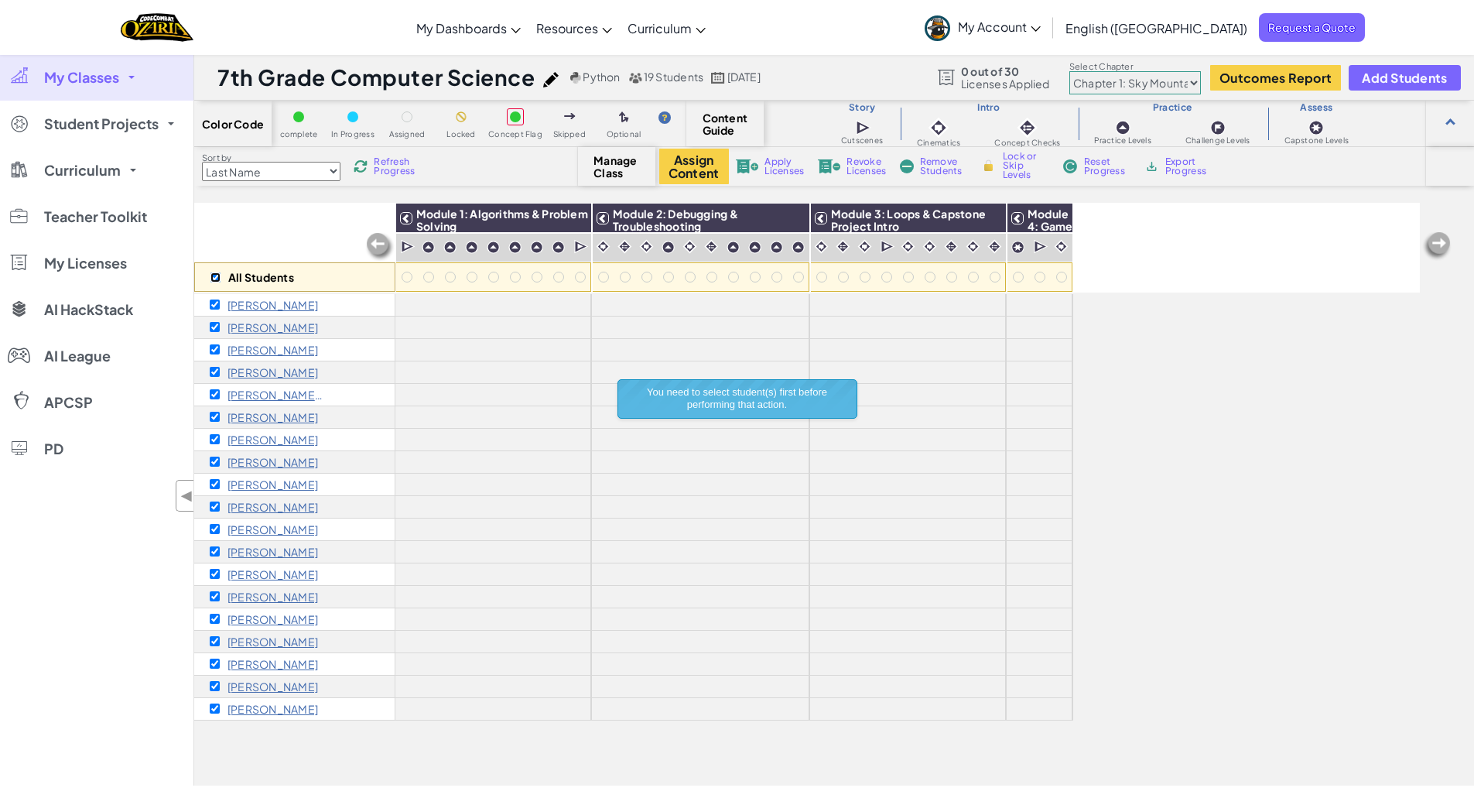
checkbox input "true"
click at [769, 161] on span "Apply Licenses" at bounding box center [784, 166] width 39 height 19
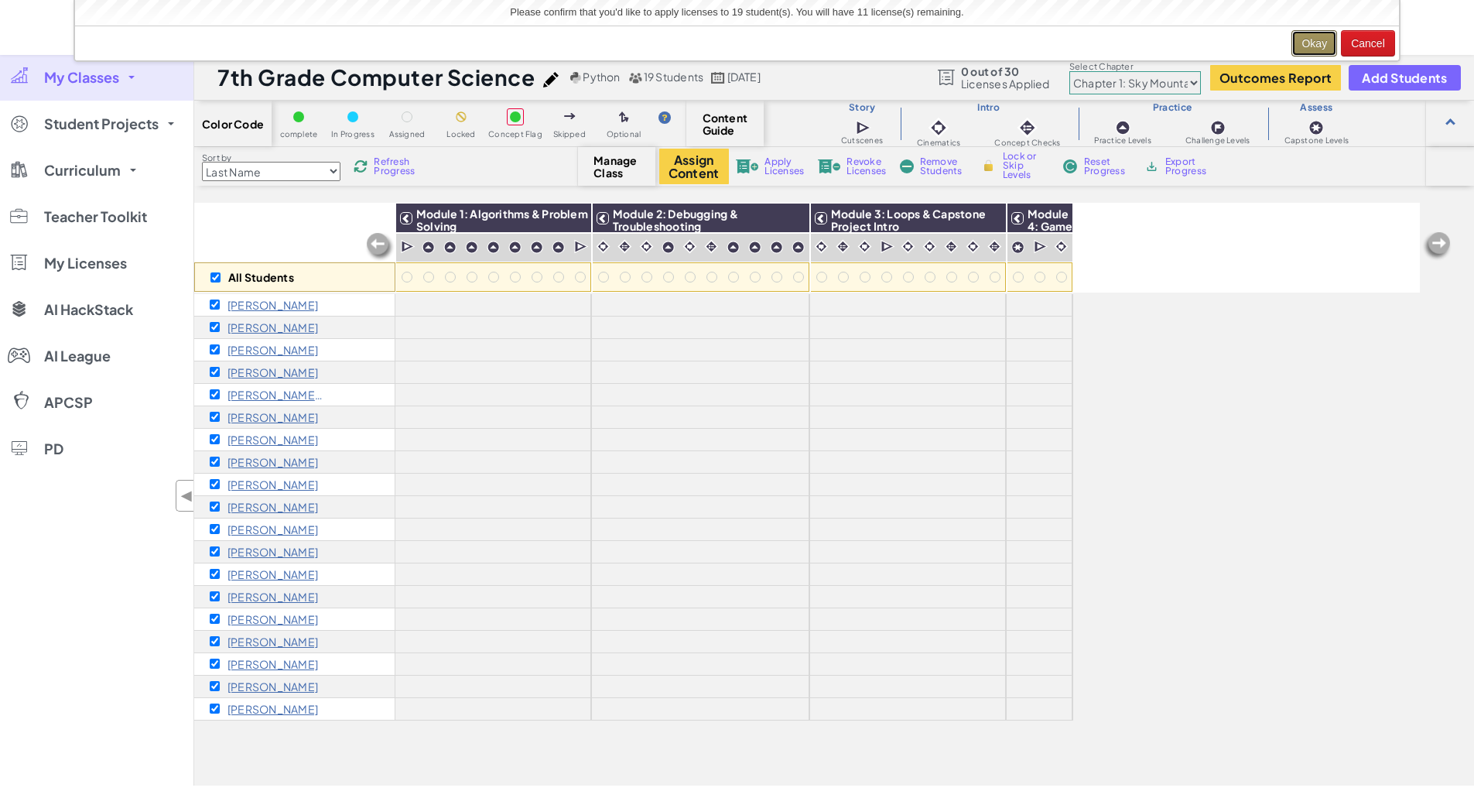
click at [1313, 51] on button "Okay" at bounding box center [1315, 43] width 46 height 26
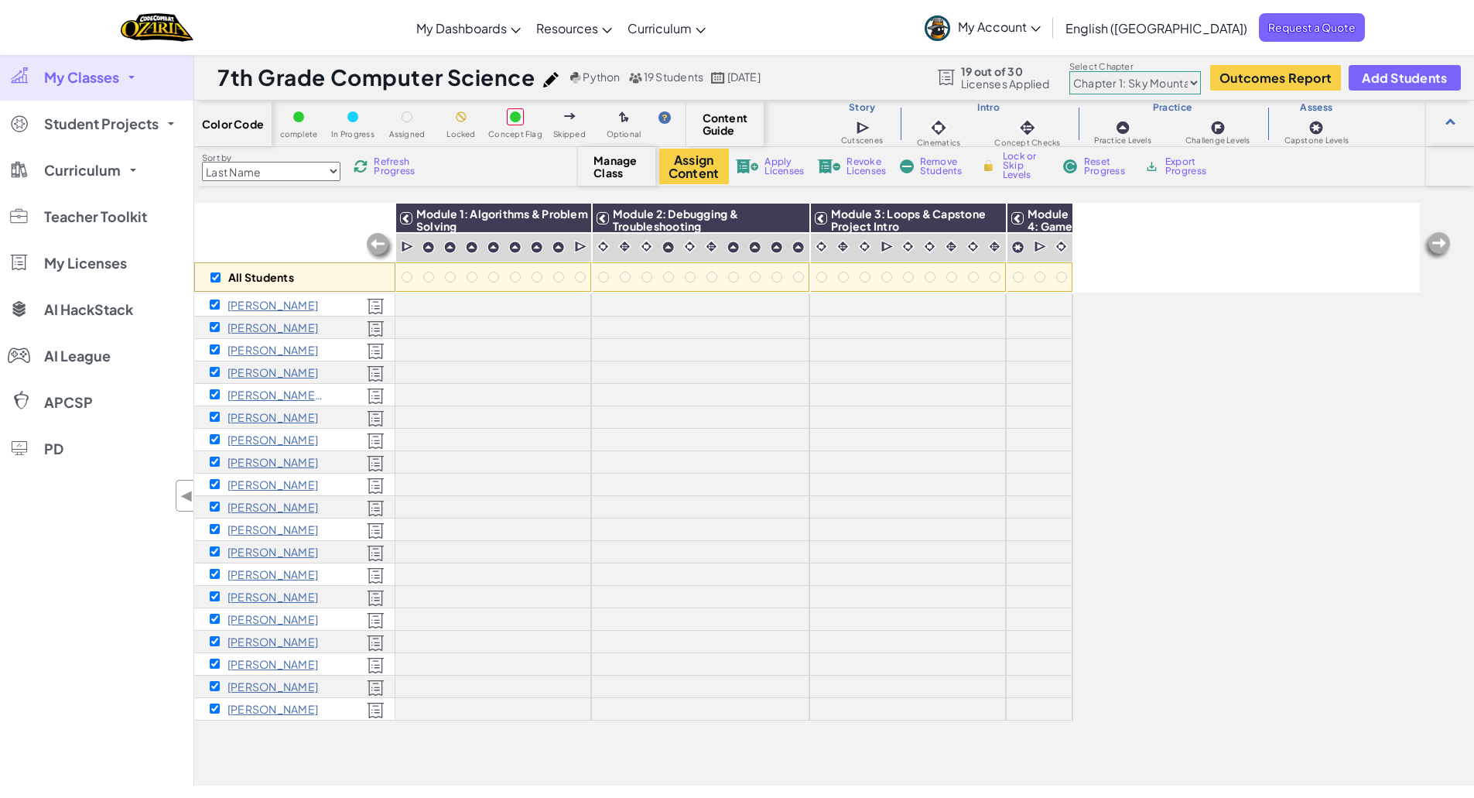
click at [1190, 265] on div "All Students Module 1: Algorithms & Problem Solving Module 2: Debugging & Troub…" at bounding box center [807, 248] width 1226 height 90
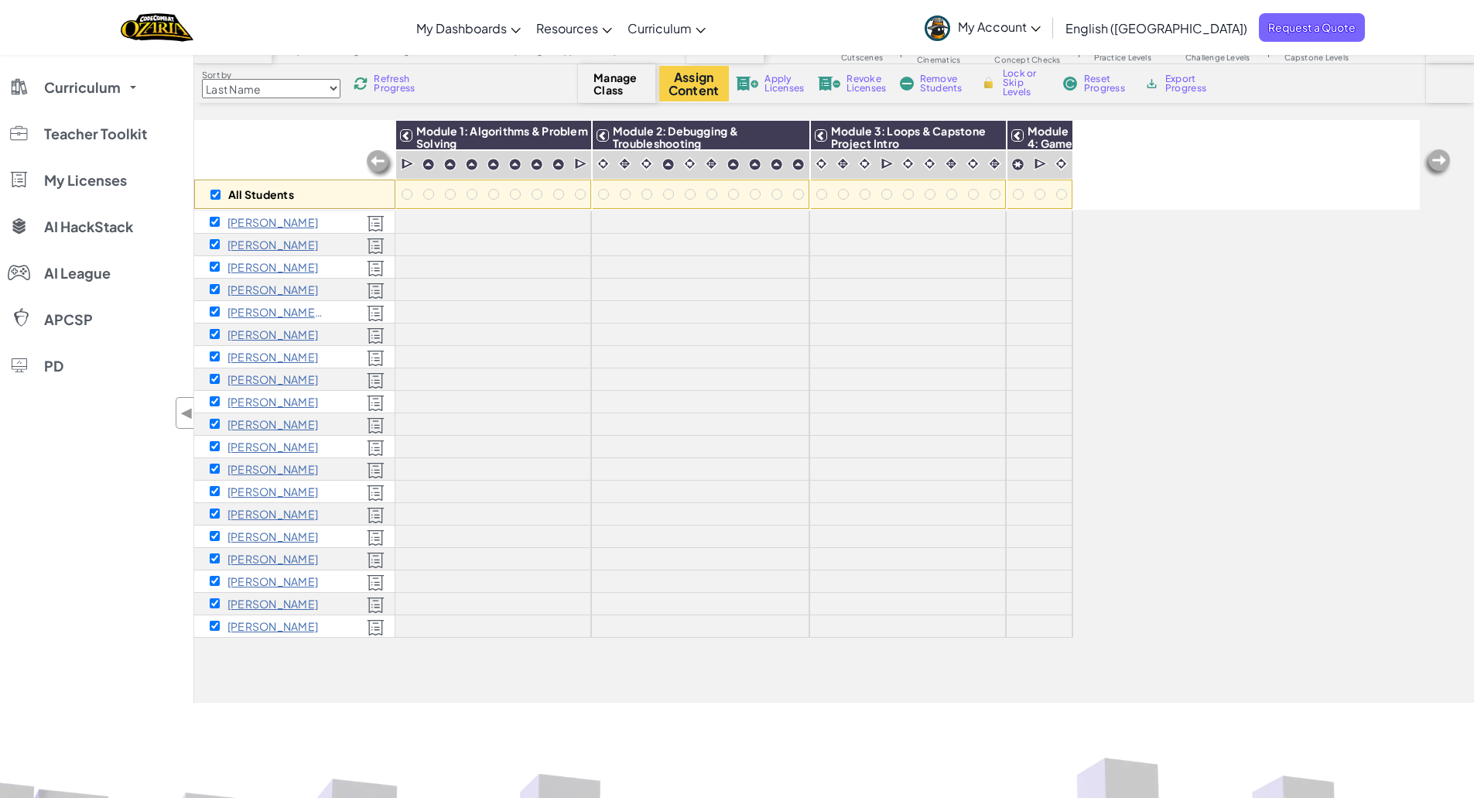
scroll to position [155, 0]
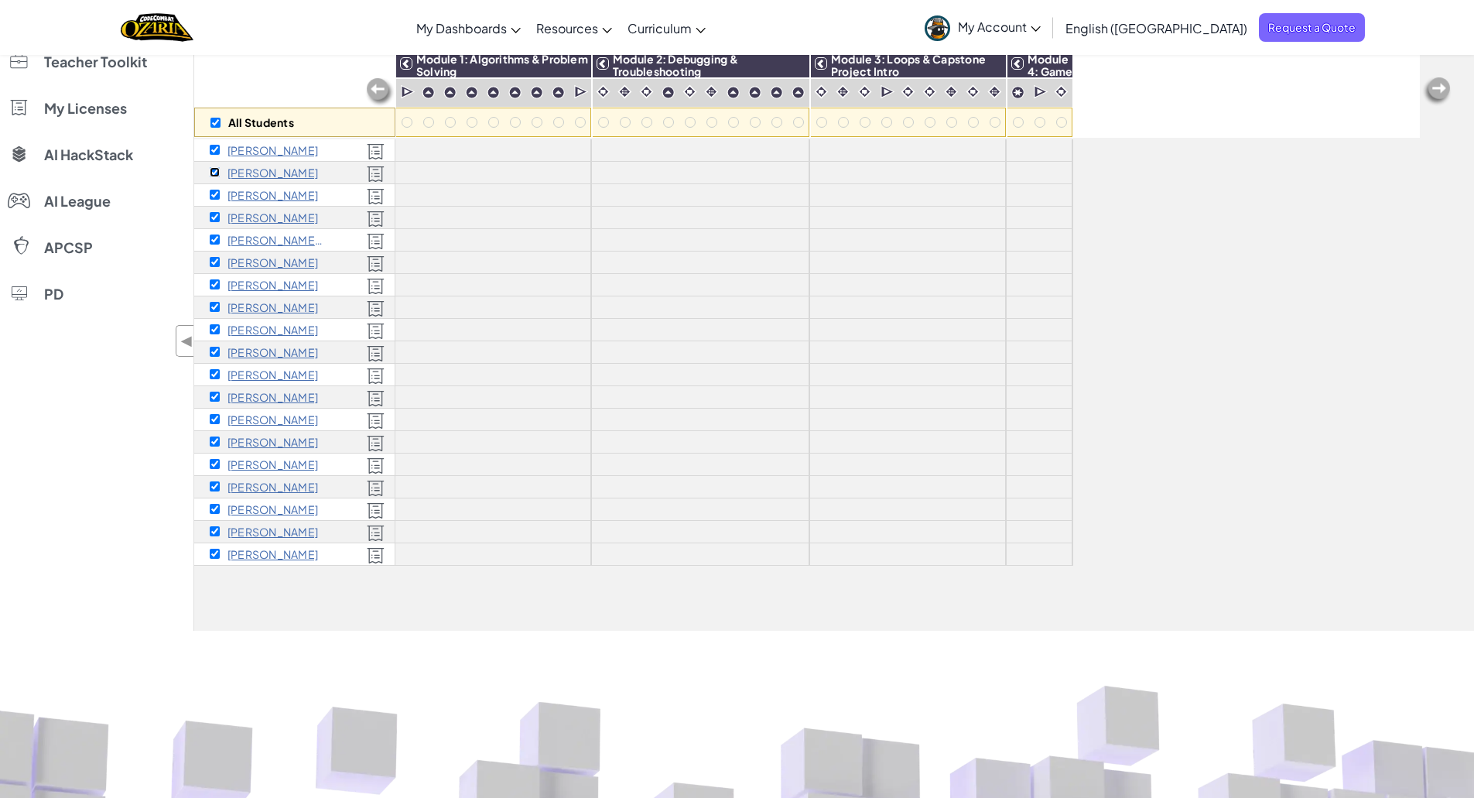
click at [214, 173] on input "checkbox" at bounding box center [215, 172] width 10 height 10
checkbox input "false"
click at [216, 124] on input "checkbox" at bounding box center [216, 123] width 10 height 10
checkbox input "true"
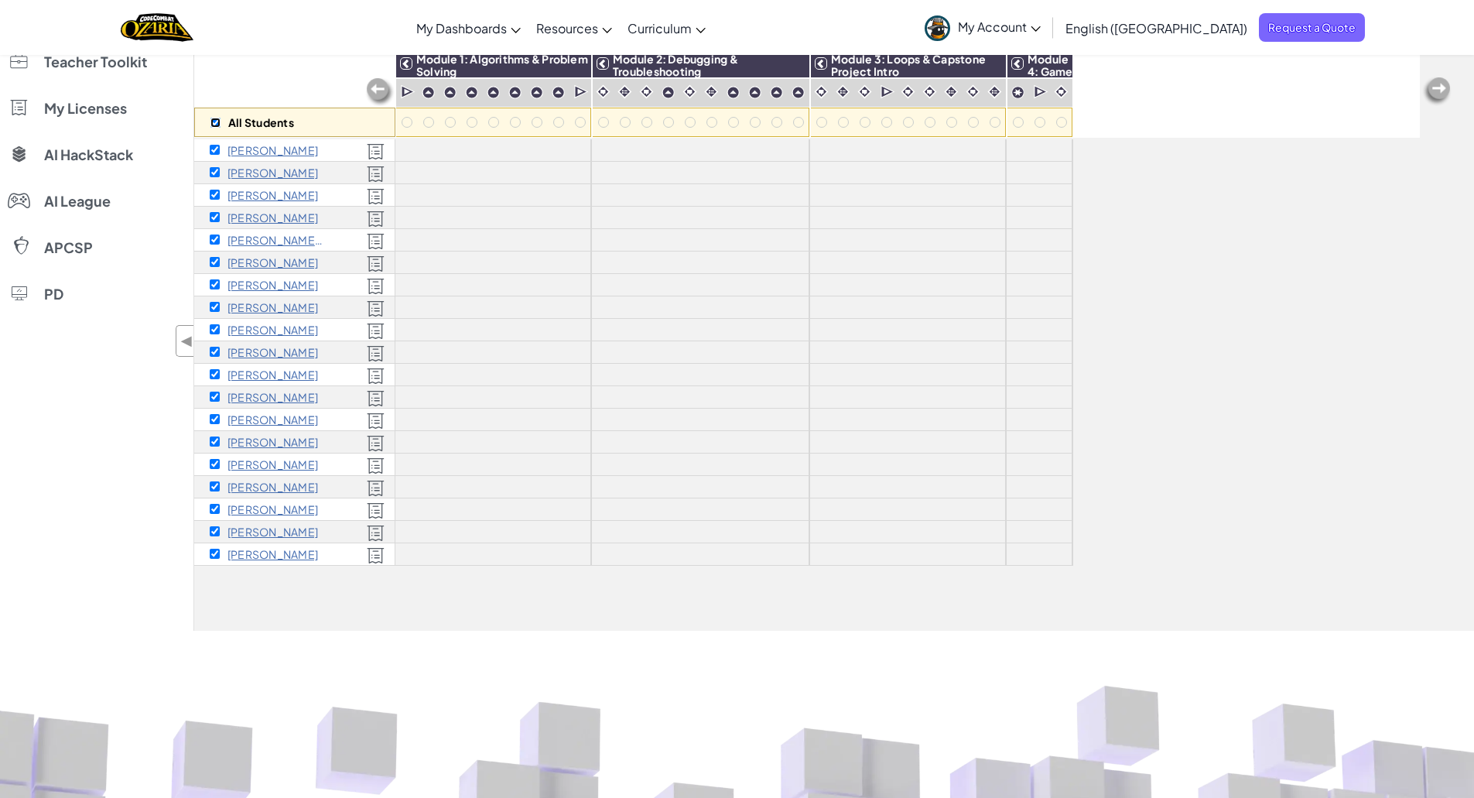
click at [216, 124] on input "checkbox" at bounding box center [216, 123] width 10 height 10
checkbox input "false"
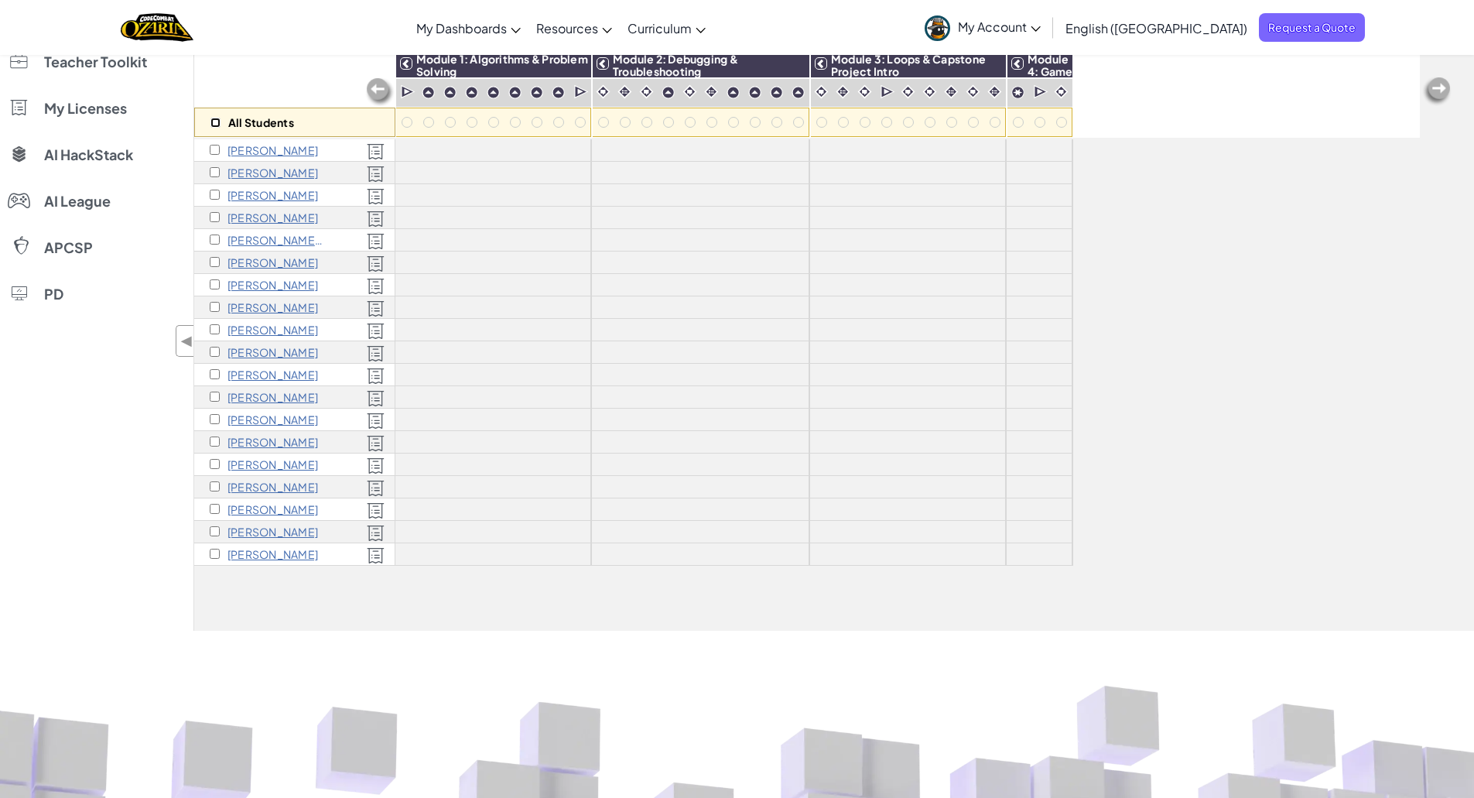
checkbox input "false"
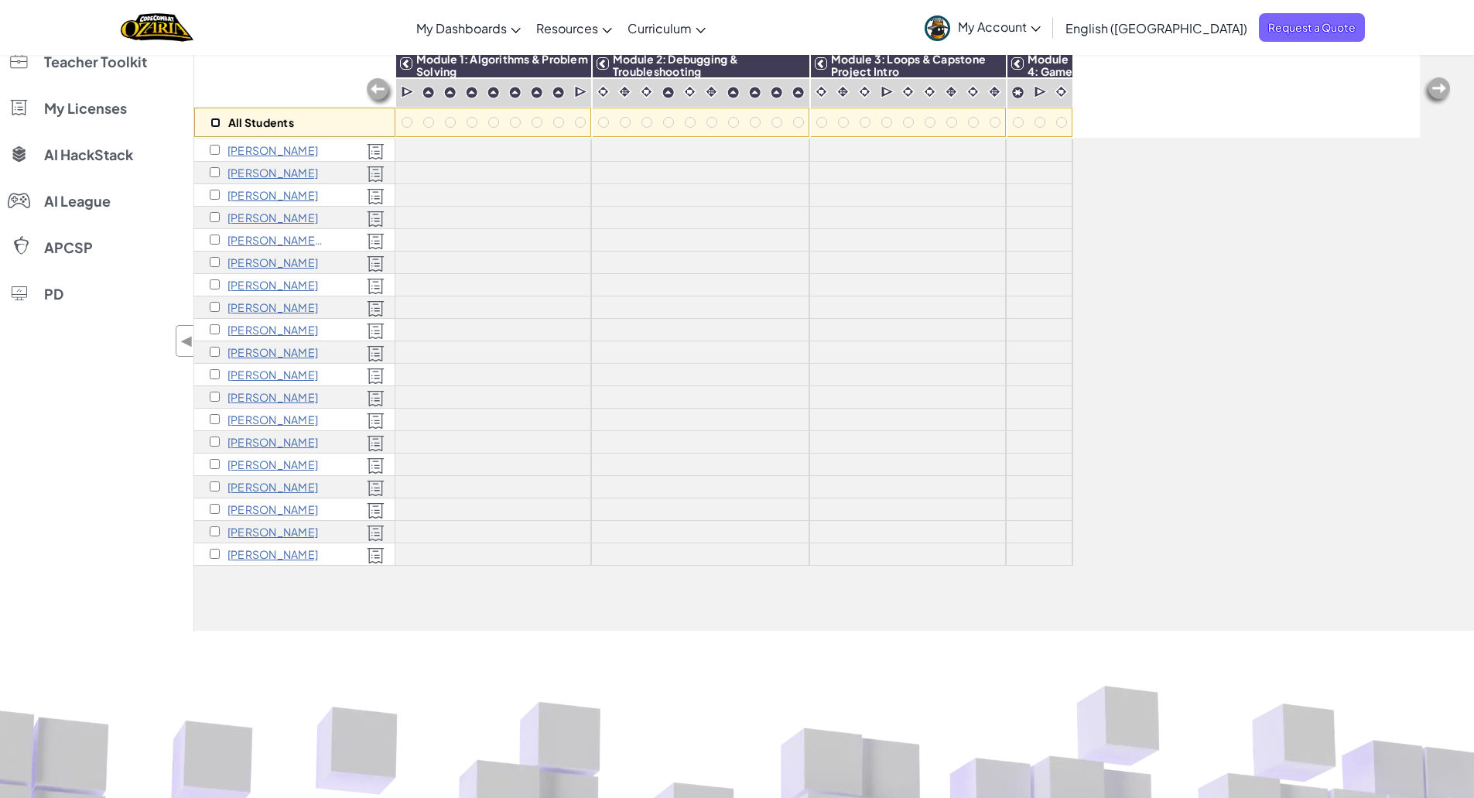
checkbox input "false"
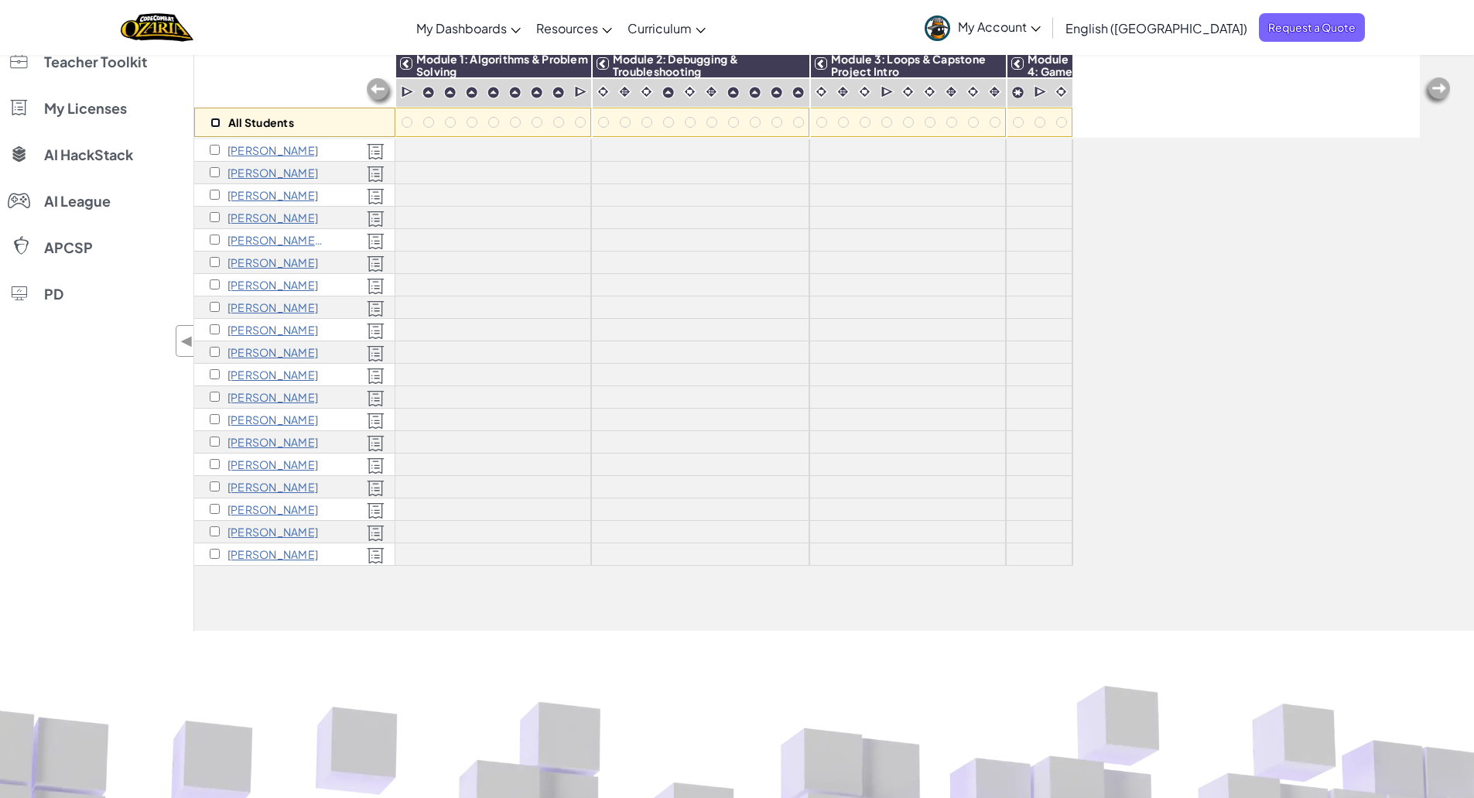
checkbox input "false"
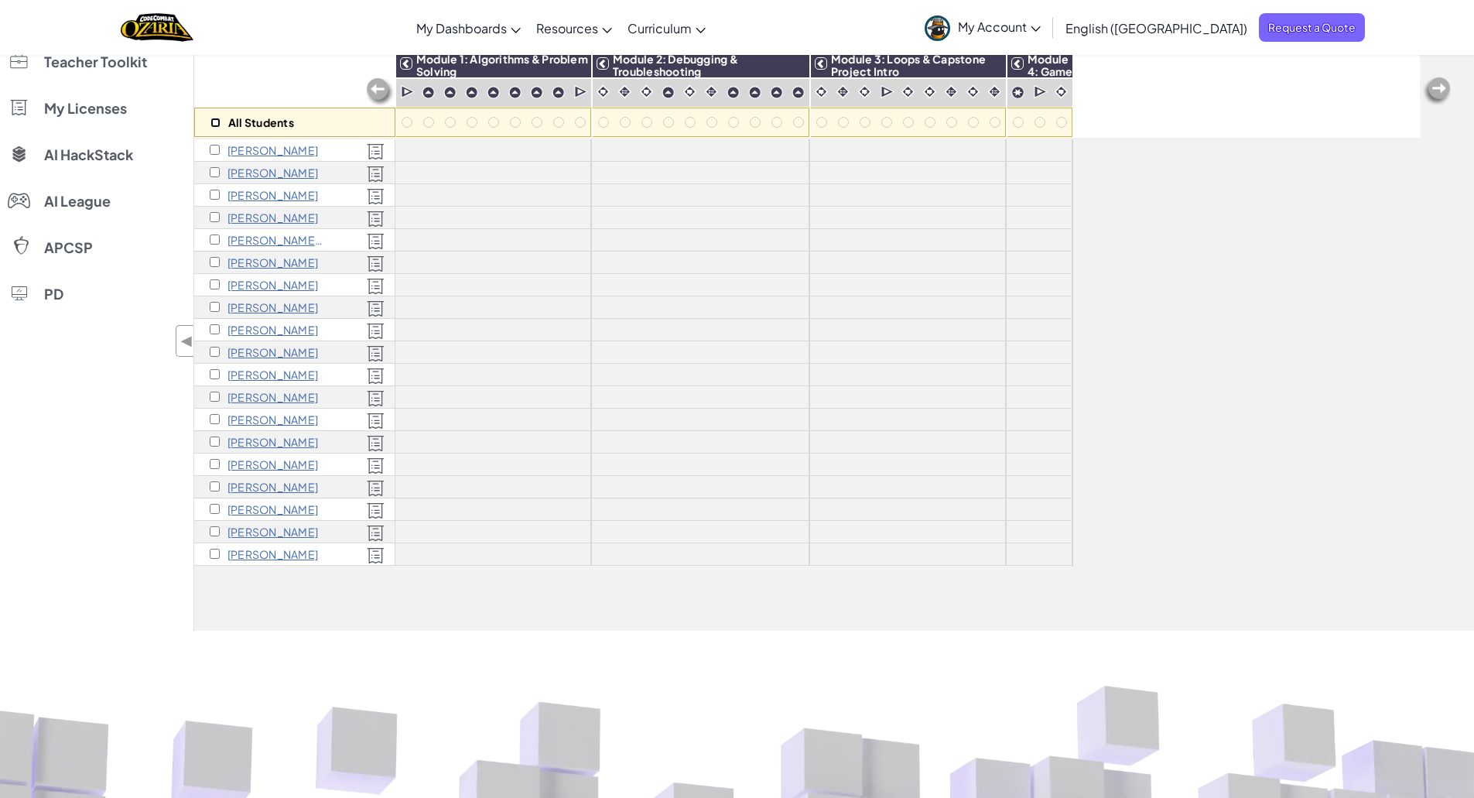
checkbox input "false"
click at [211, 173] on input "checkbox" at bounding box center [215, 172] width 10 height 10
checkbox input "true"
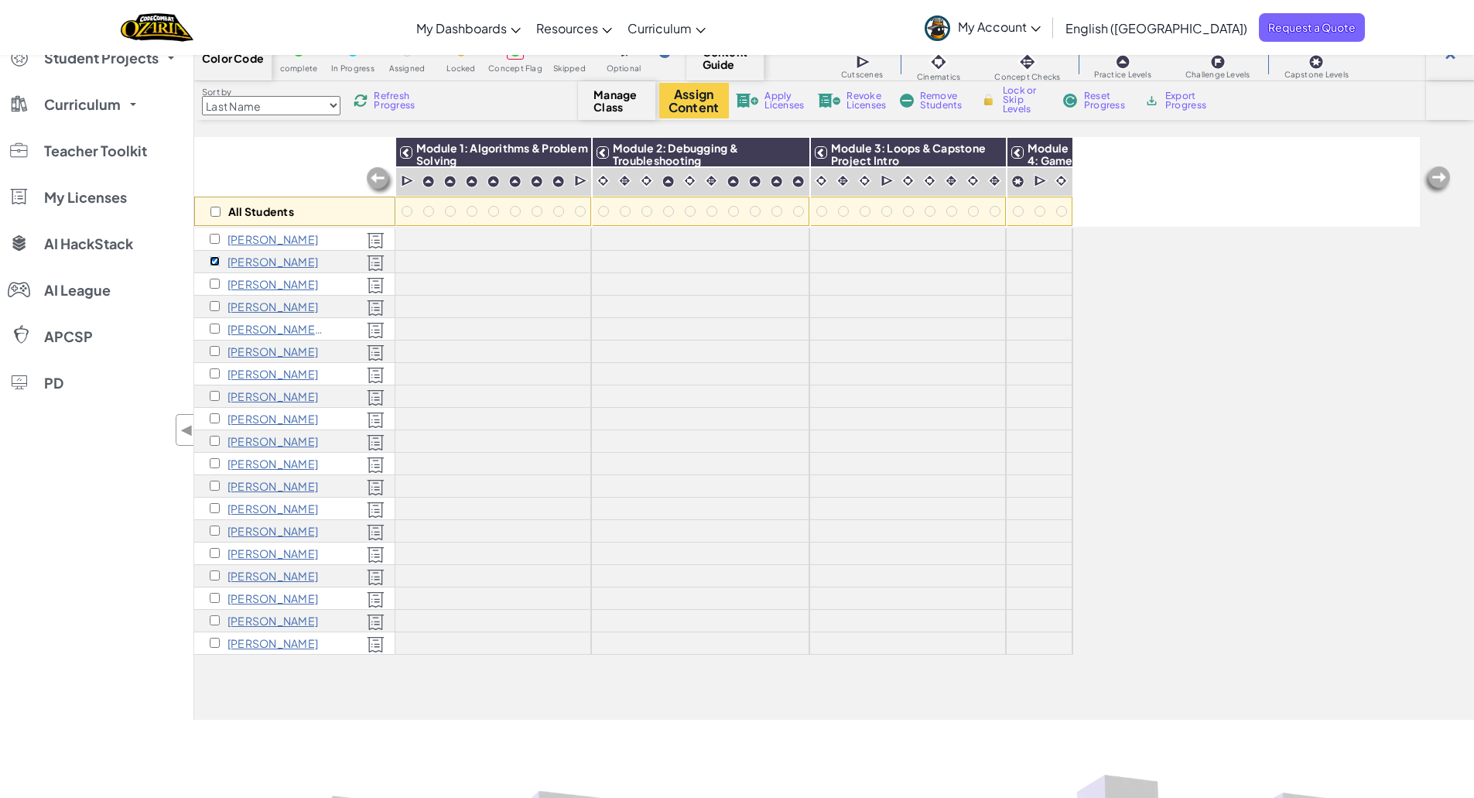
scroll to position [0, 0]
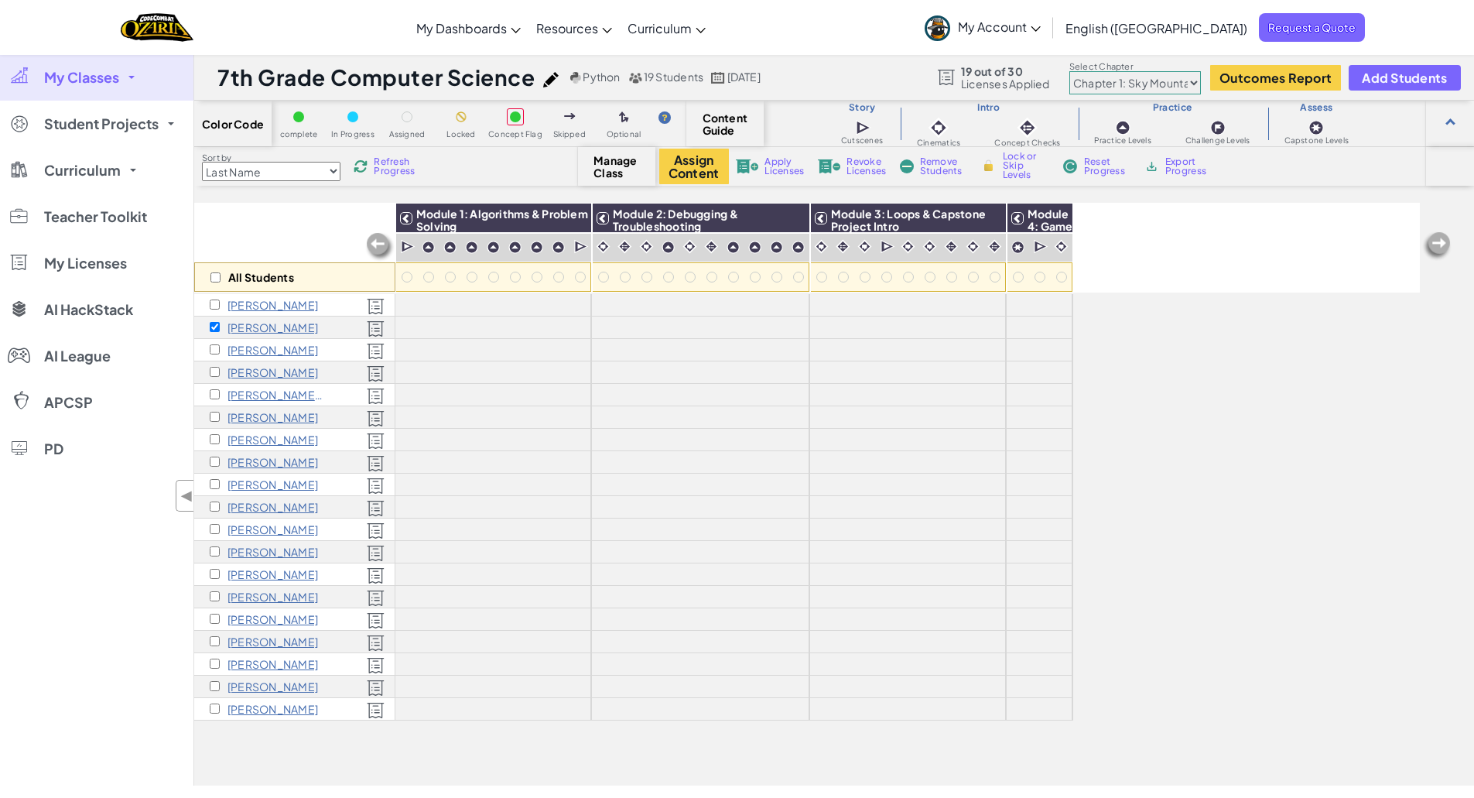
click at [864, 170] on span "Revoke Licenses" at bounding box center [866, 166] width 39 height 19
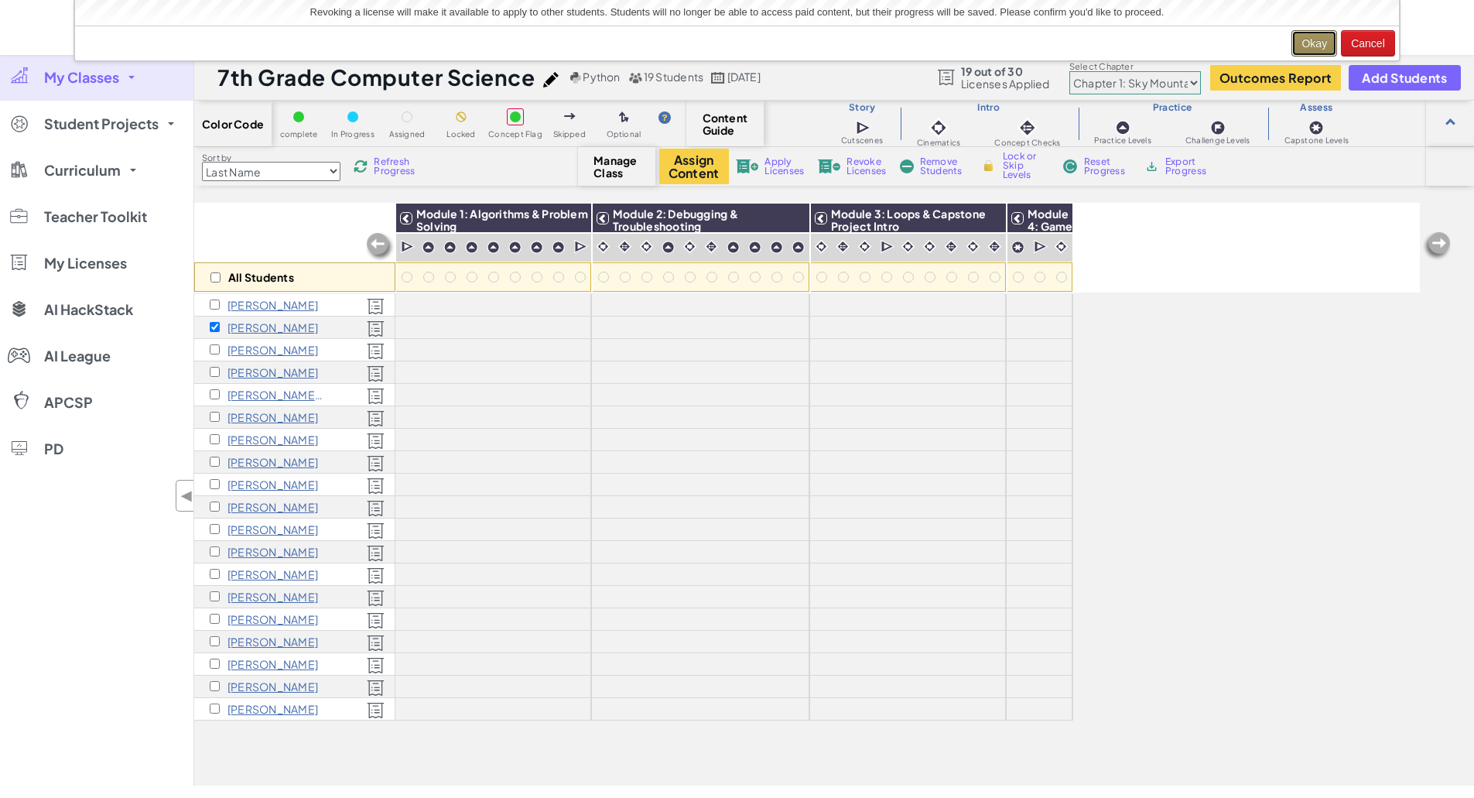
click at [1318, 43] on button "Okay" at bounding box center [1315, 43] width 46 height 26
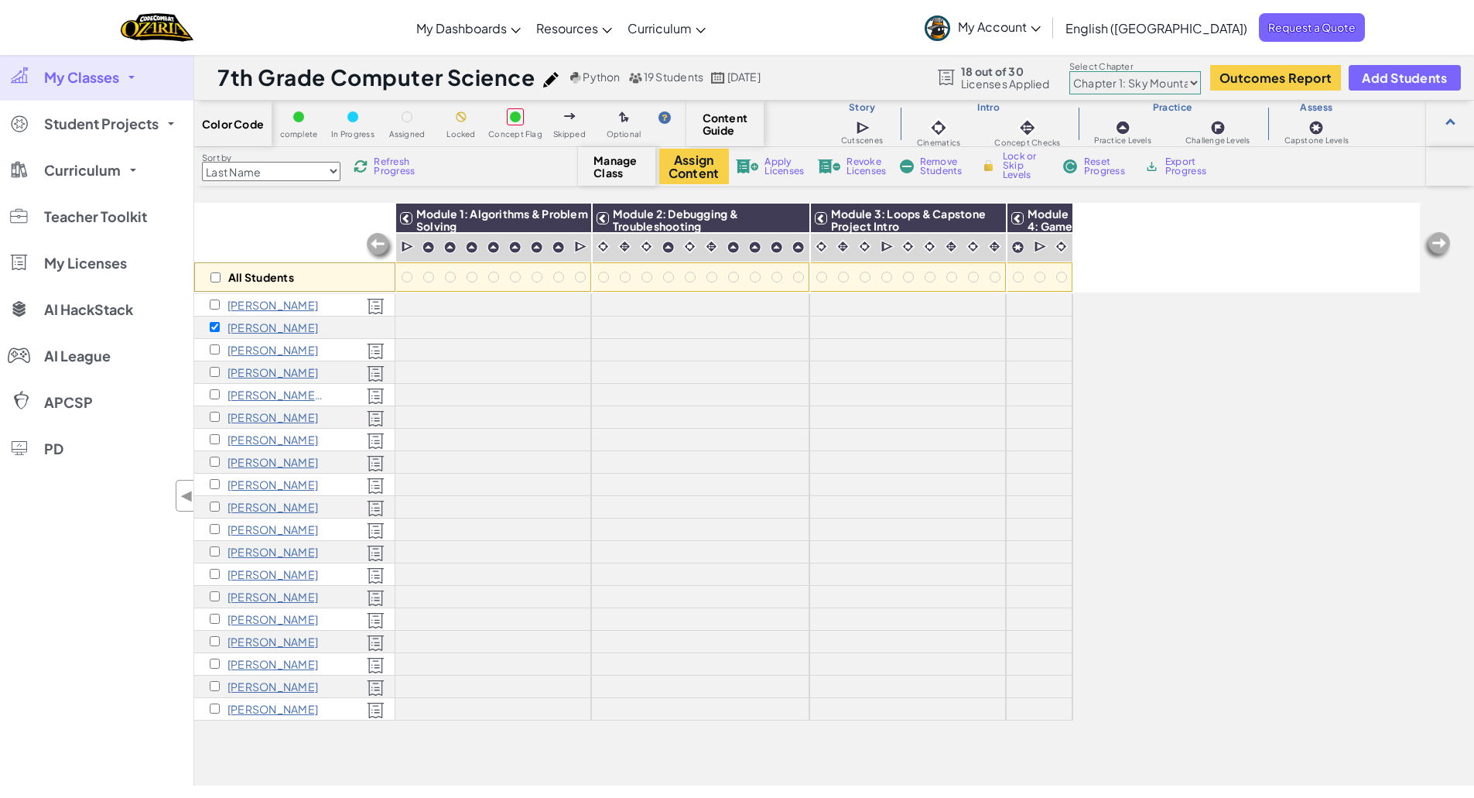
click at [947, 166] on span "Remove Students" at bounding box center [943, 166] width 46 height 19
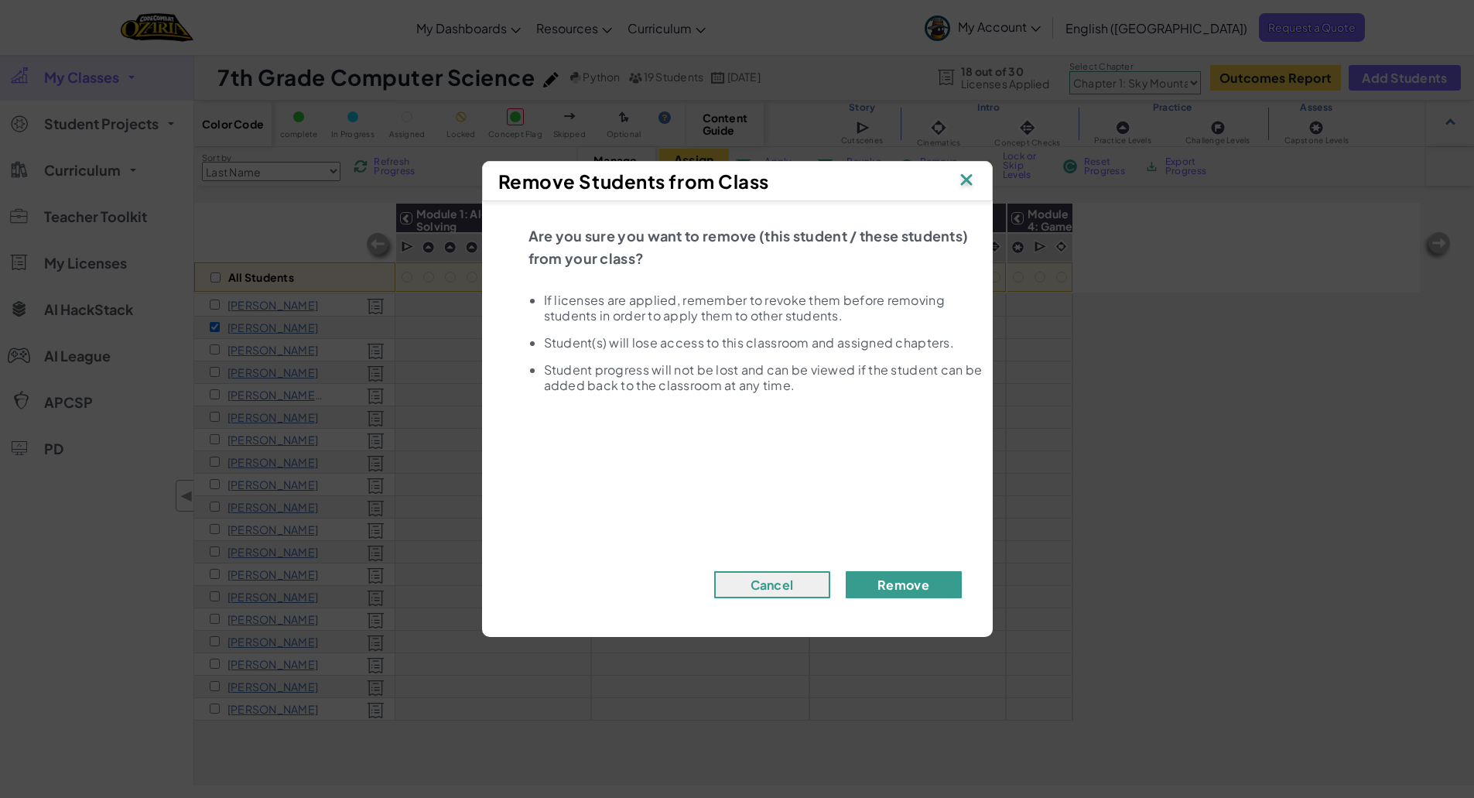
click at [872, 580] on button "Remove" at bounding box center [904, 584] width 116 height 27
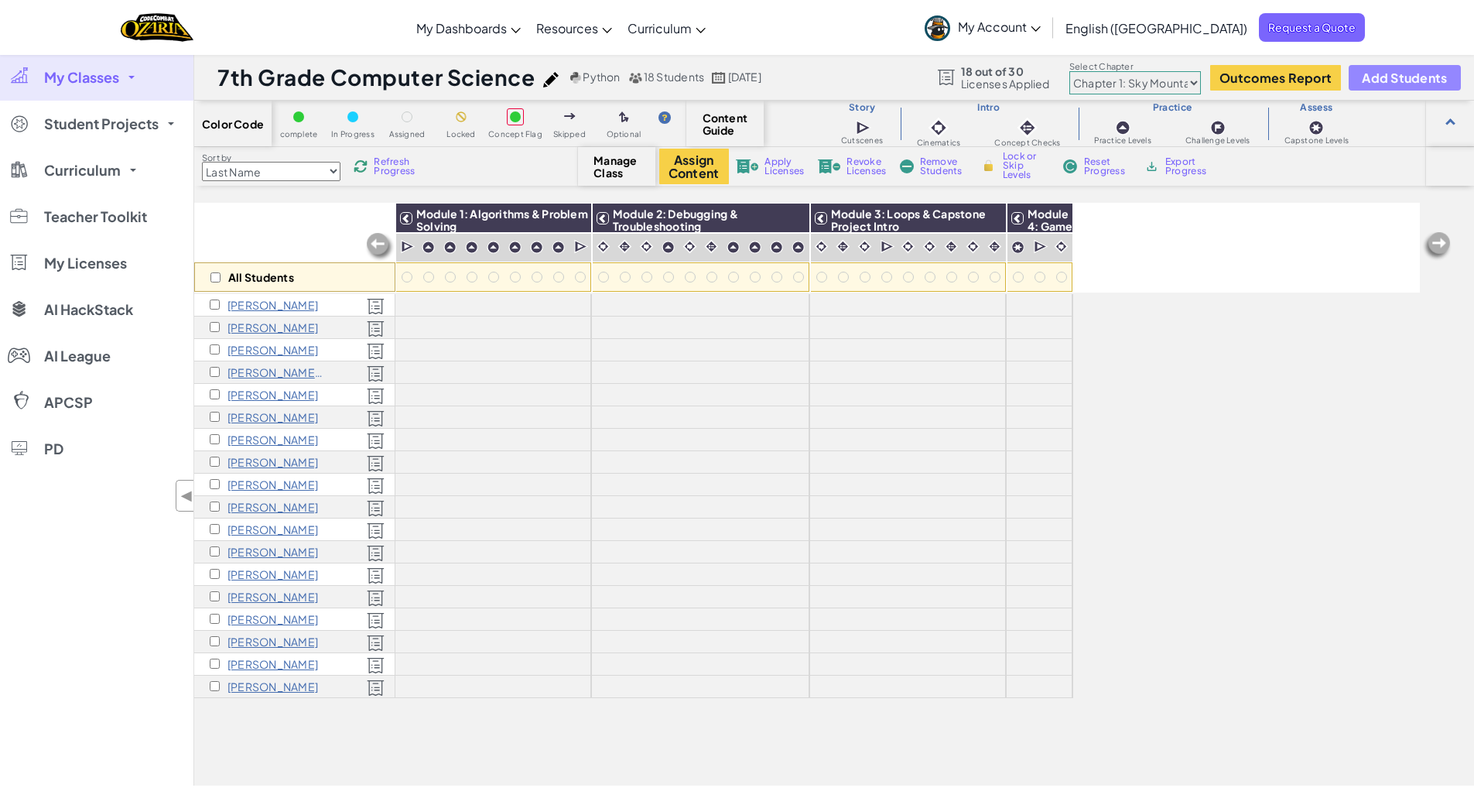
click at [1379, 77] on span "Add Students" at bounding box center [1404, 77] width 85 height 13
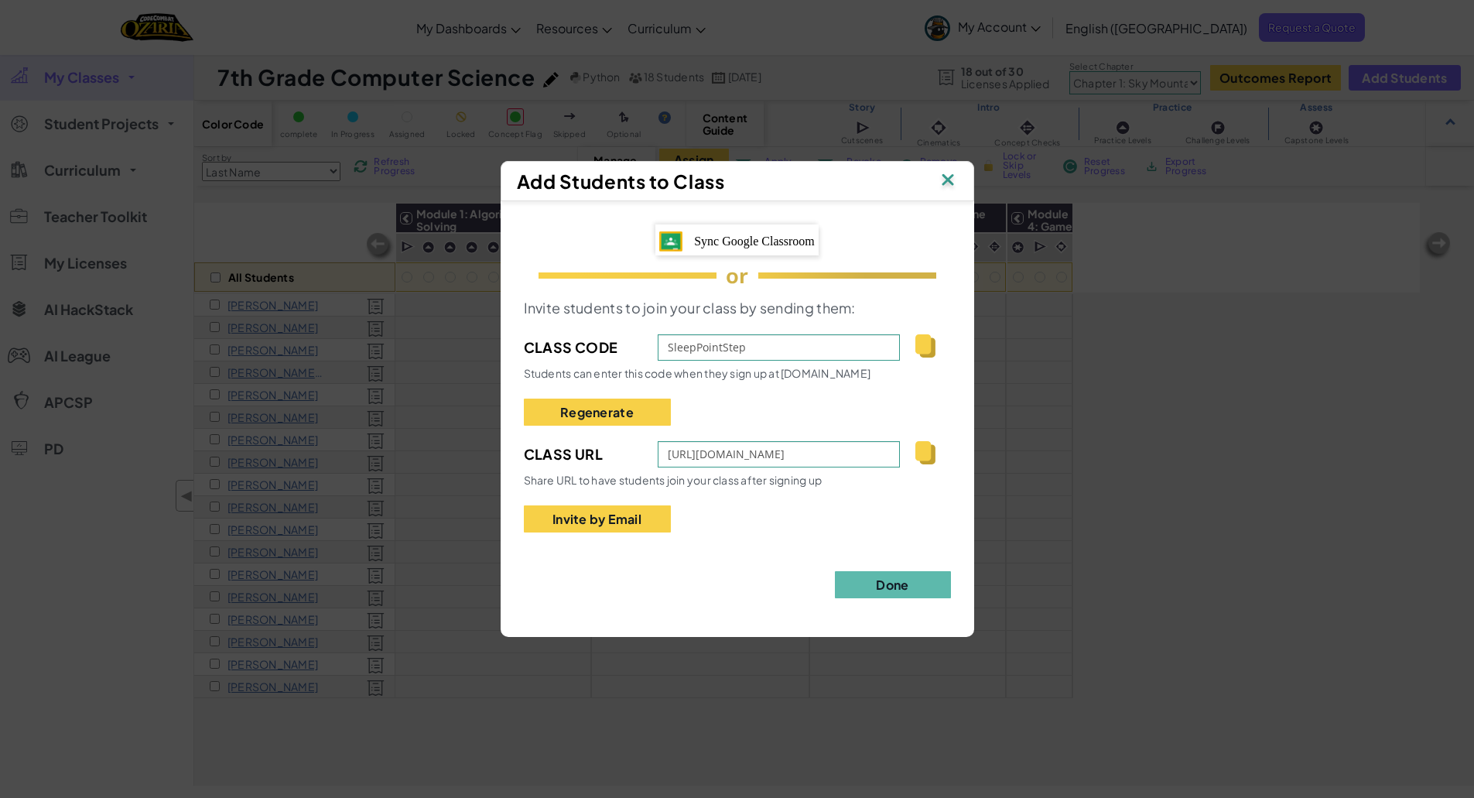
click at [755, 249] on div "Sync Google Classroom" at bounding box center [737, 239] width 163 height 31
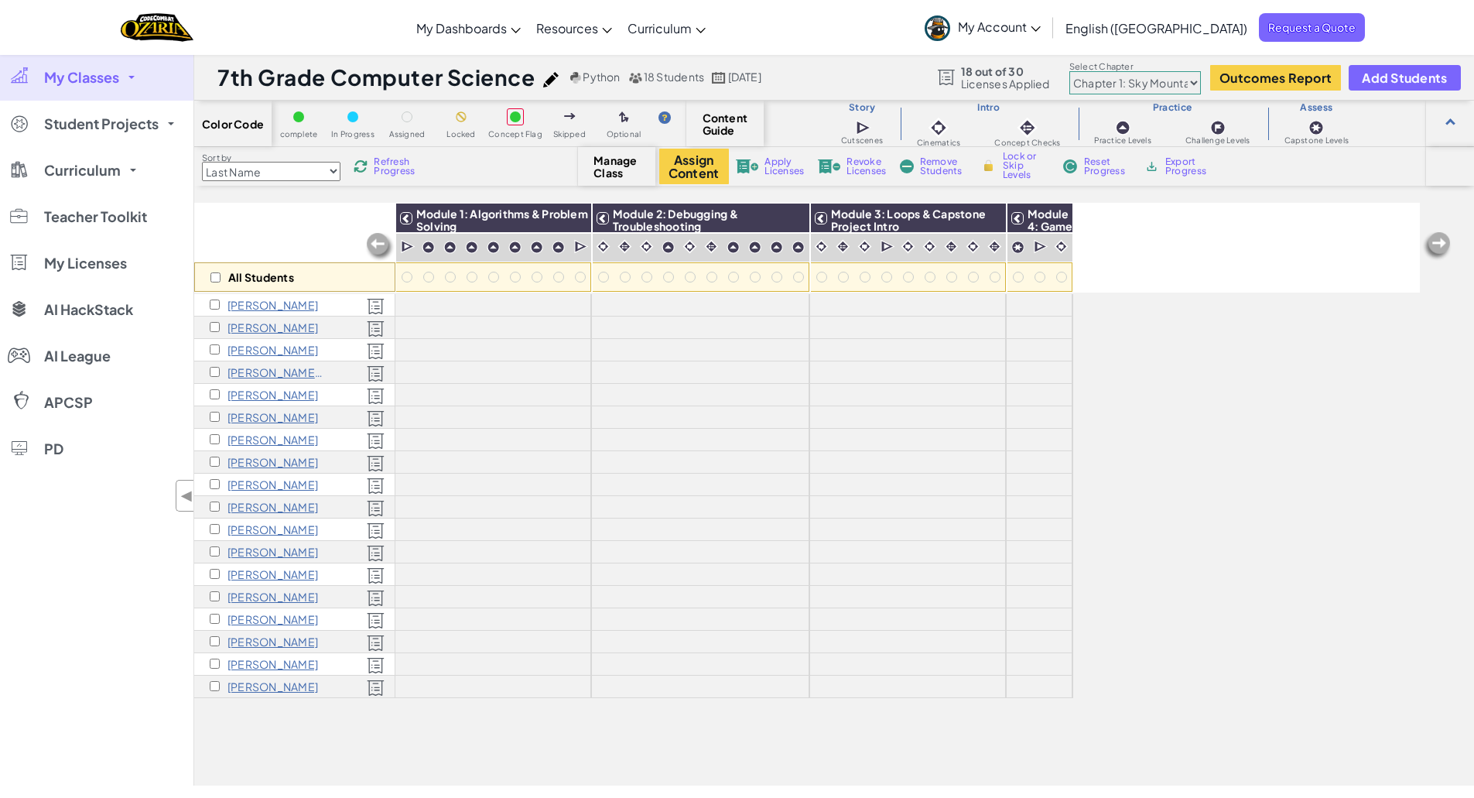
click at [1235, 228] on div "All Students Module 1: Algorithms & Problem Solving Module 2: Debugging & Troub…" at bounding box center [807, 248] width 1226 height 90
click at [217, 279] on input "checkbox" at bounding box center [216, 277] width 10 height 10
checkbox input "true"
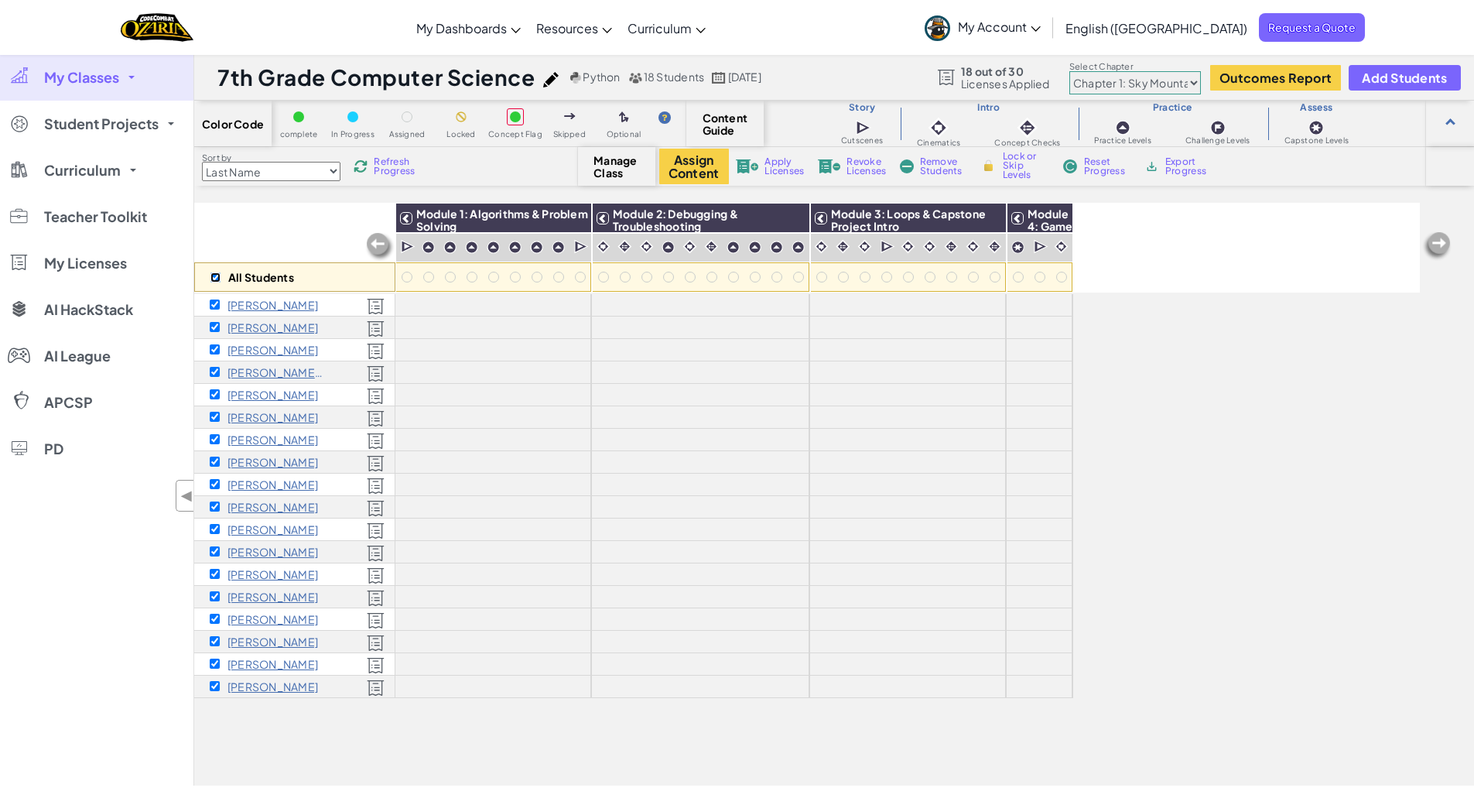
checkbox input "true"
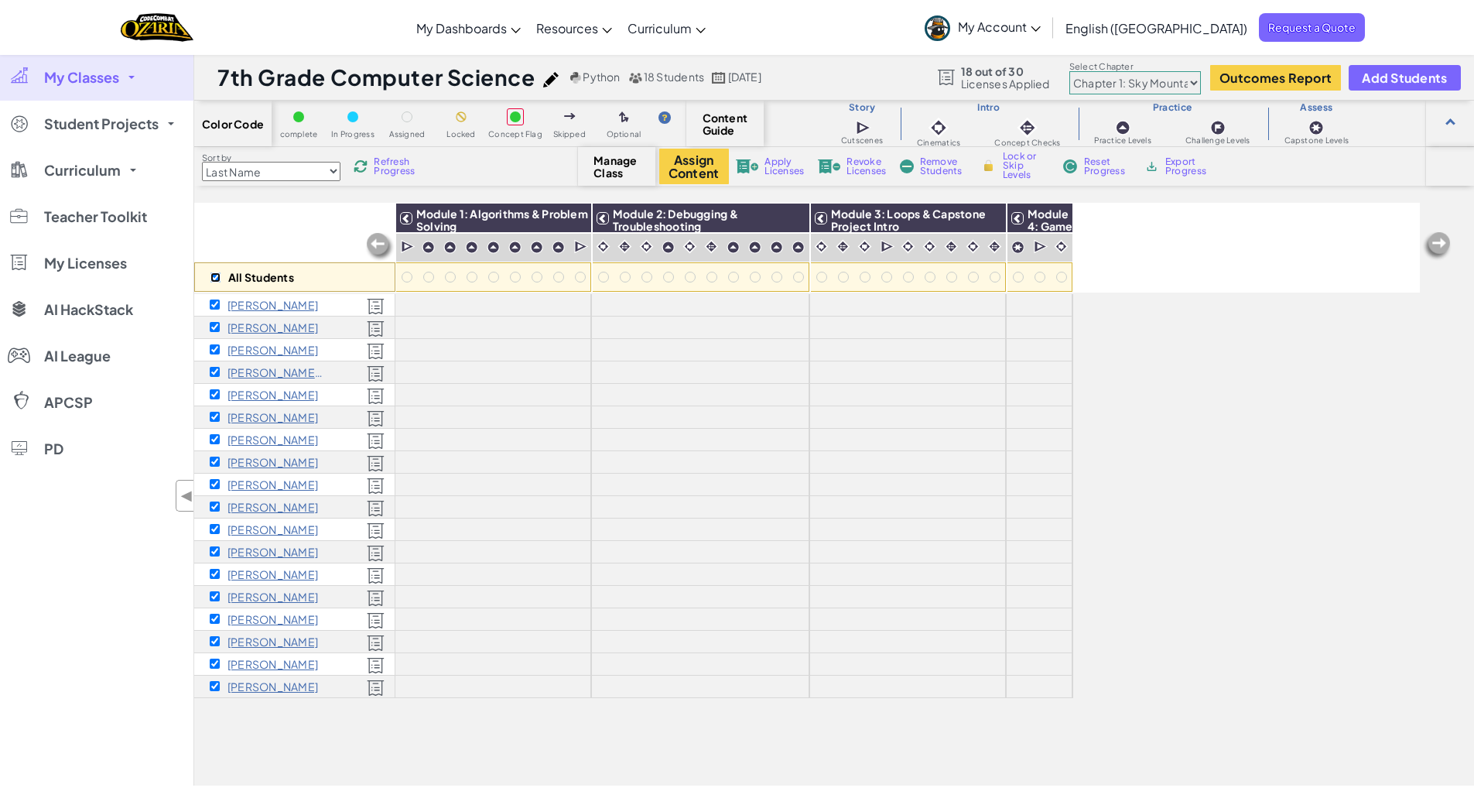
checkbox input "true"
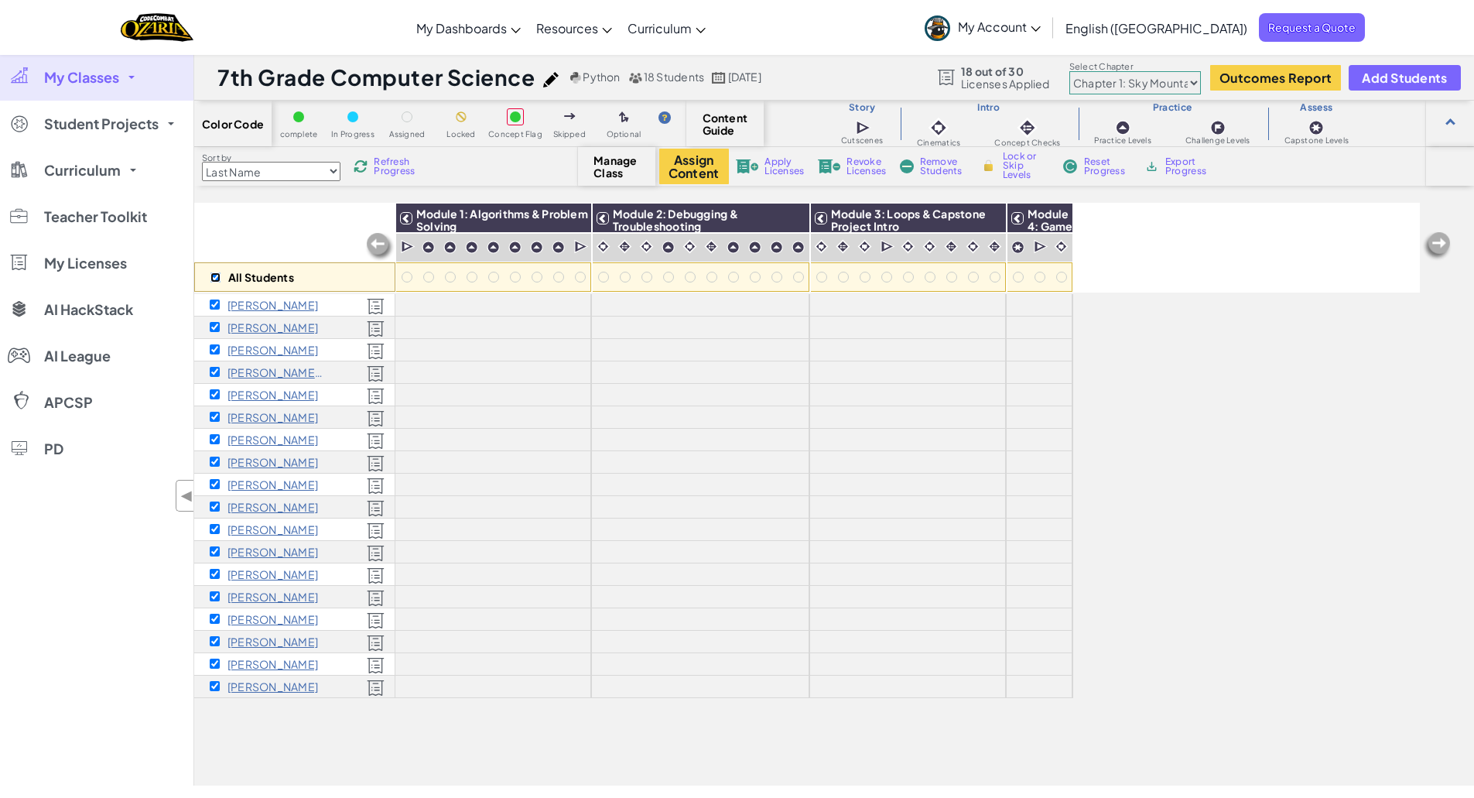
checkbox input "true"
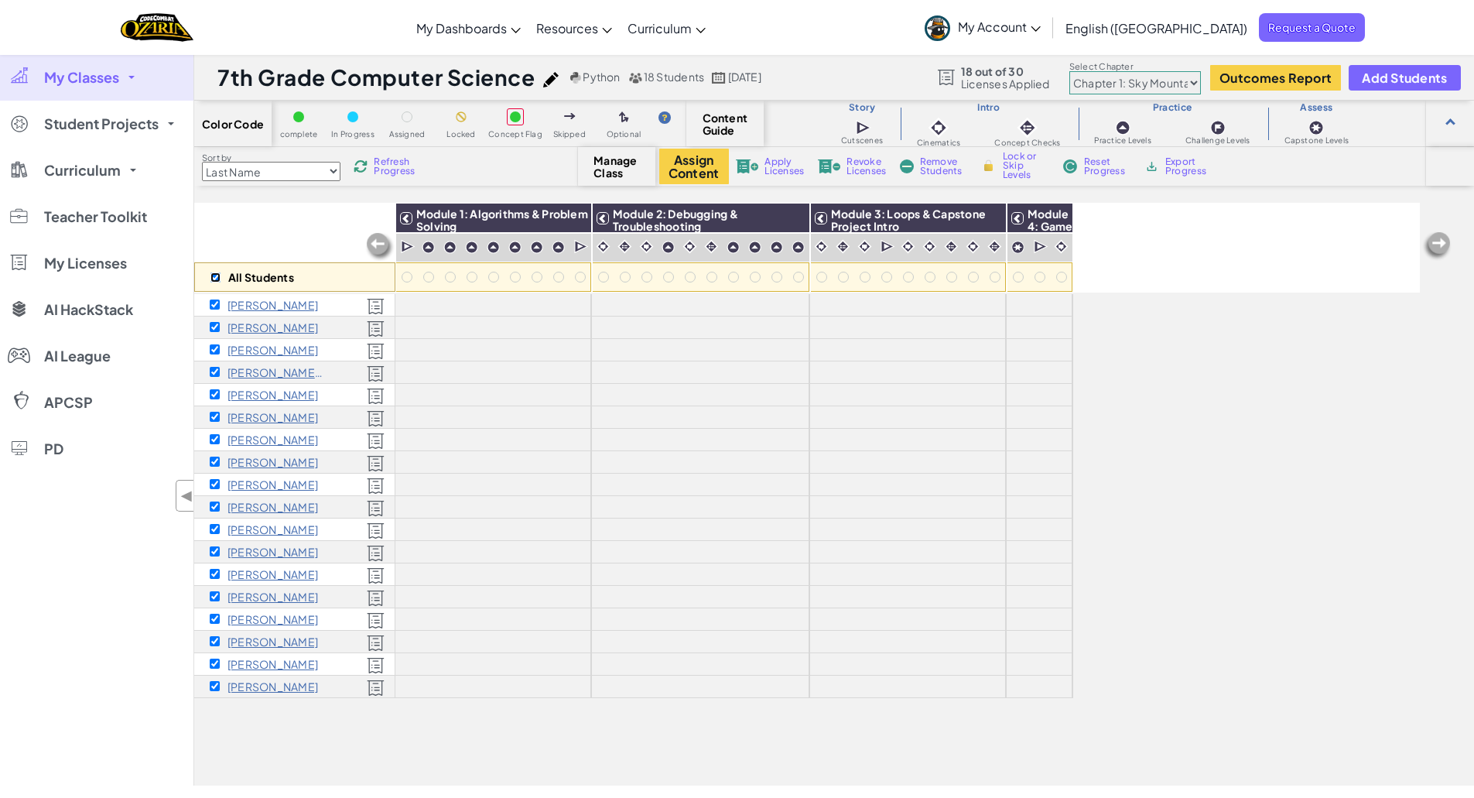
checkbox input "true"
